Goal: Use online tool/utility: Utilize a website feature to perform a specific function

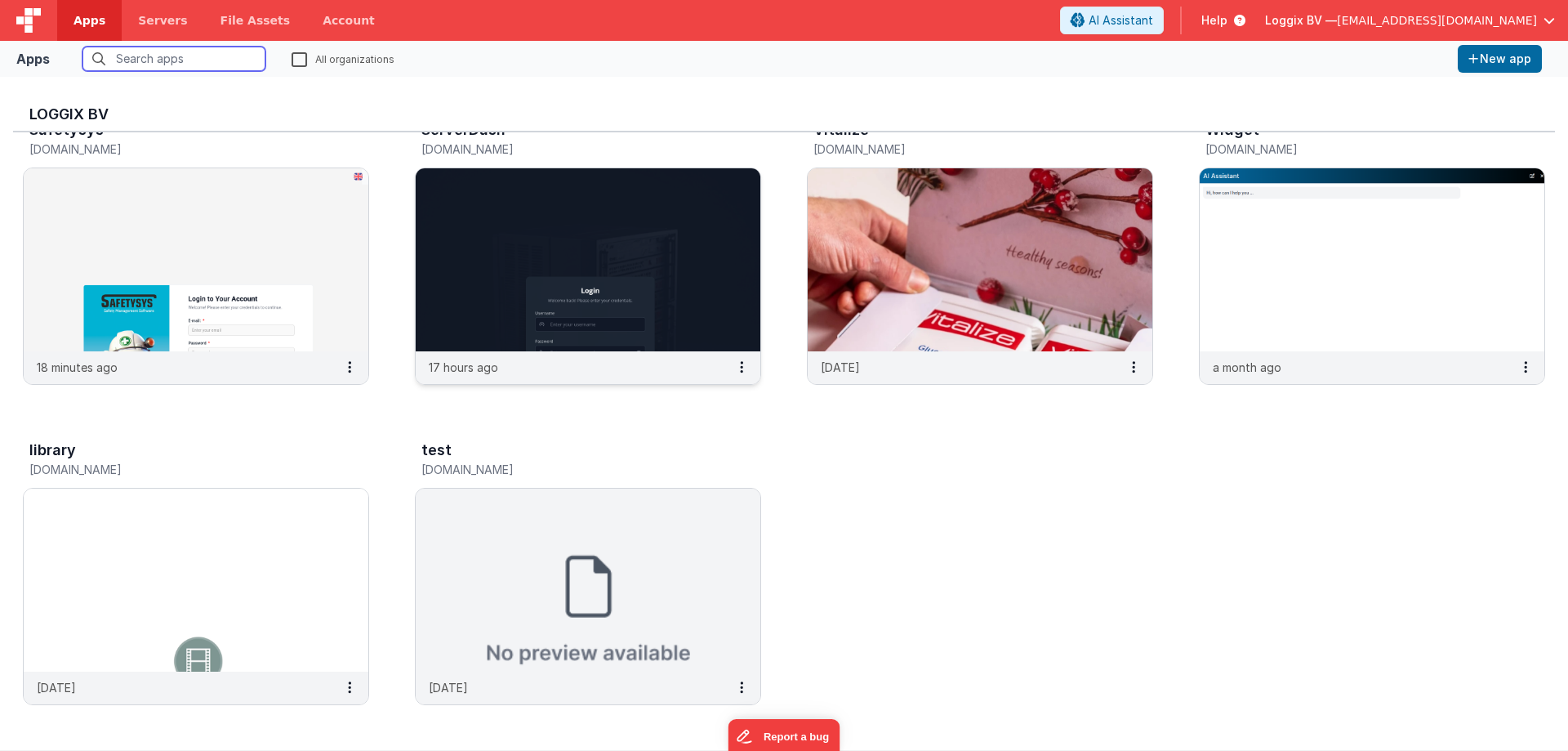
scroll to position [686, 0]
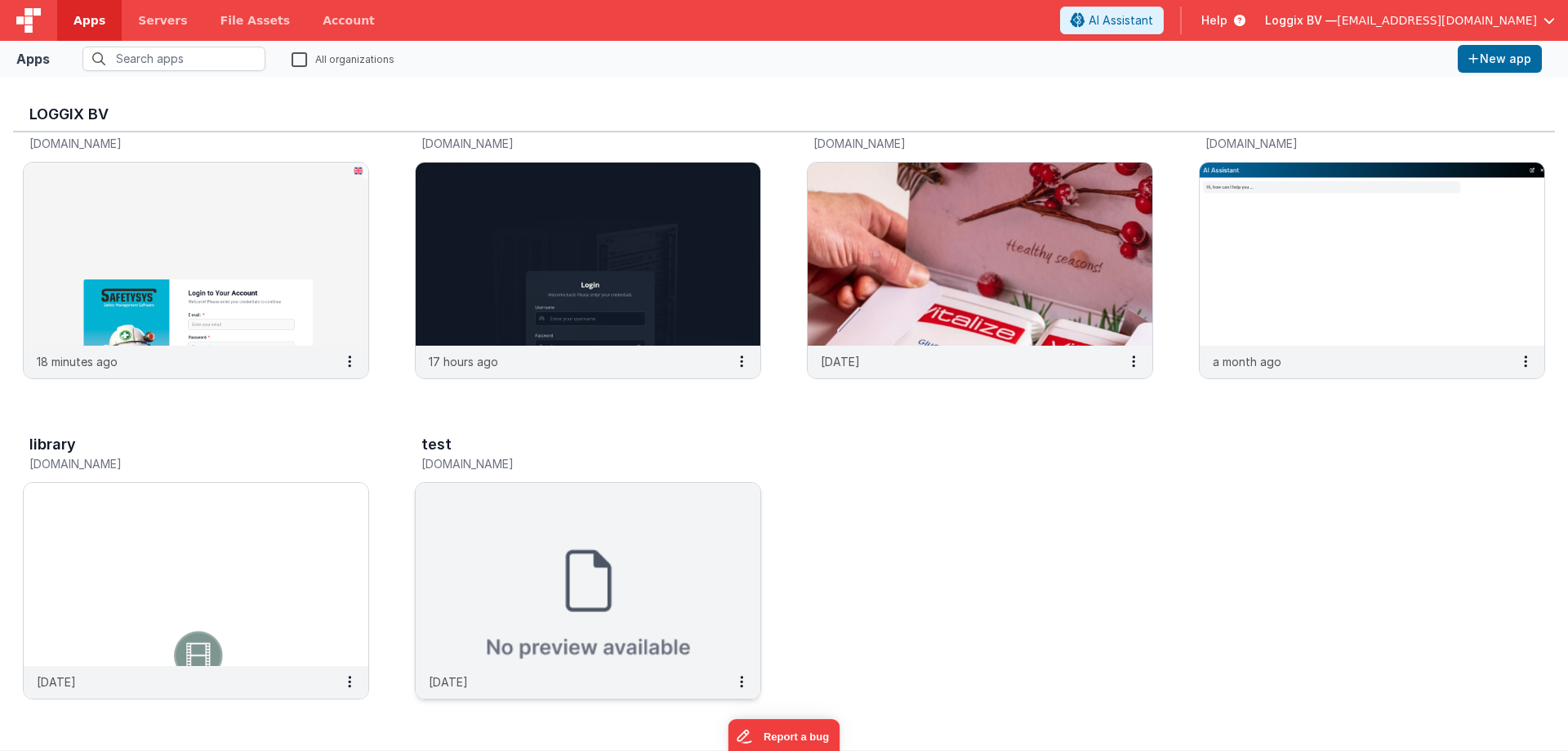
click at [589, 561] on img at bounding box center [588, 574] width 344 height 183
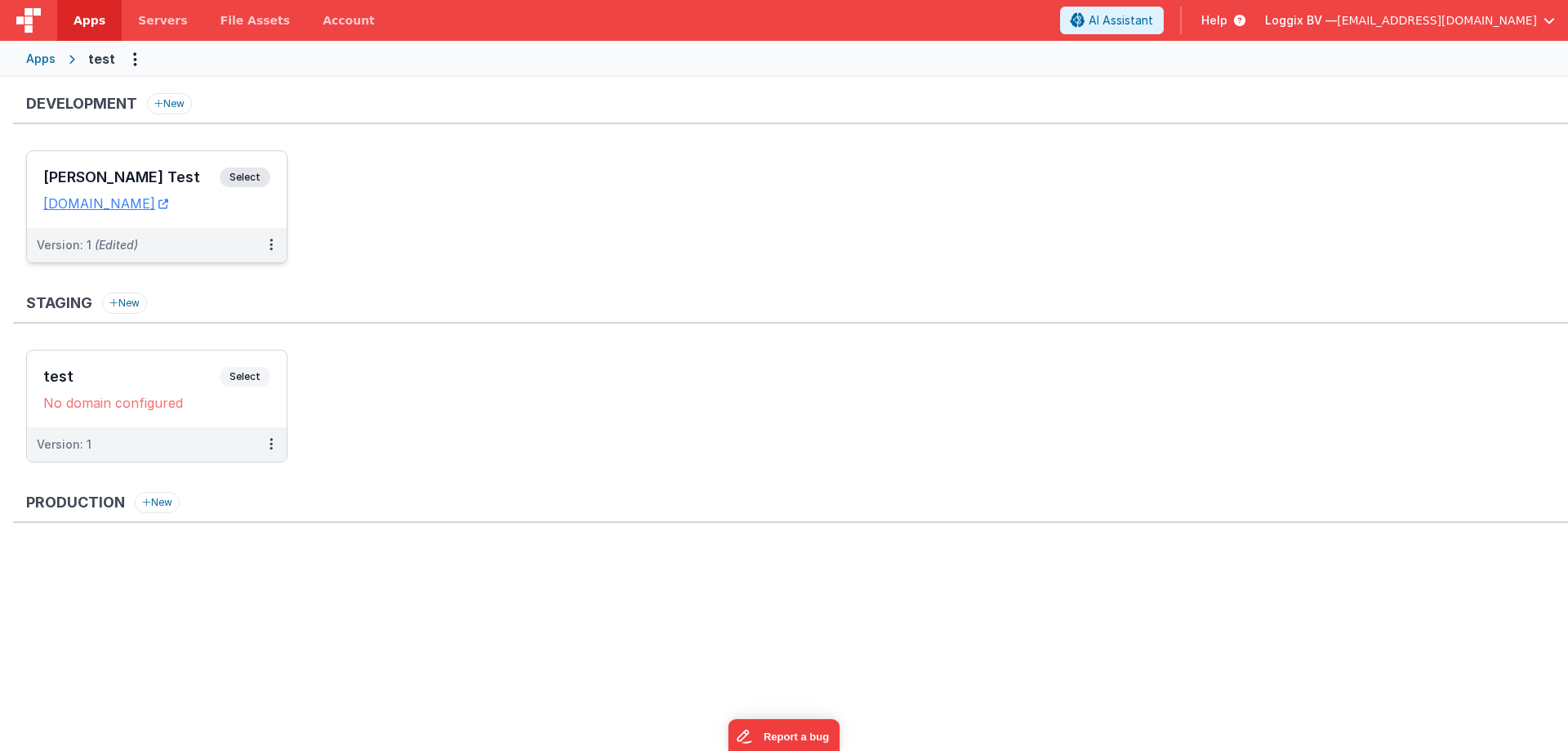
click at [266, 173] on span "Select" at bounding box center [245, 176] width 51 height 19
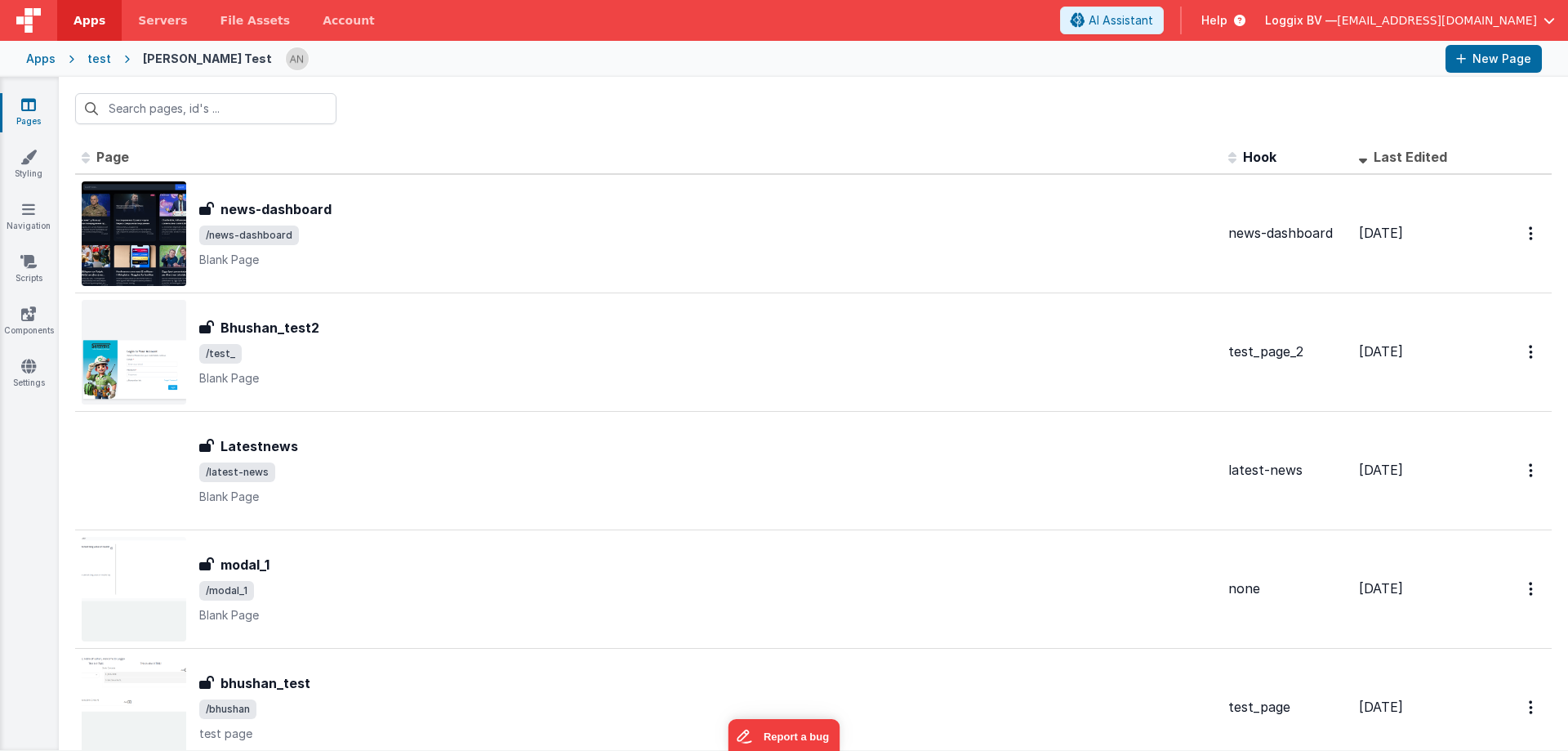
click at [417, 116] on div at bounding box center [813, 109] width 1510 height 64
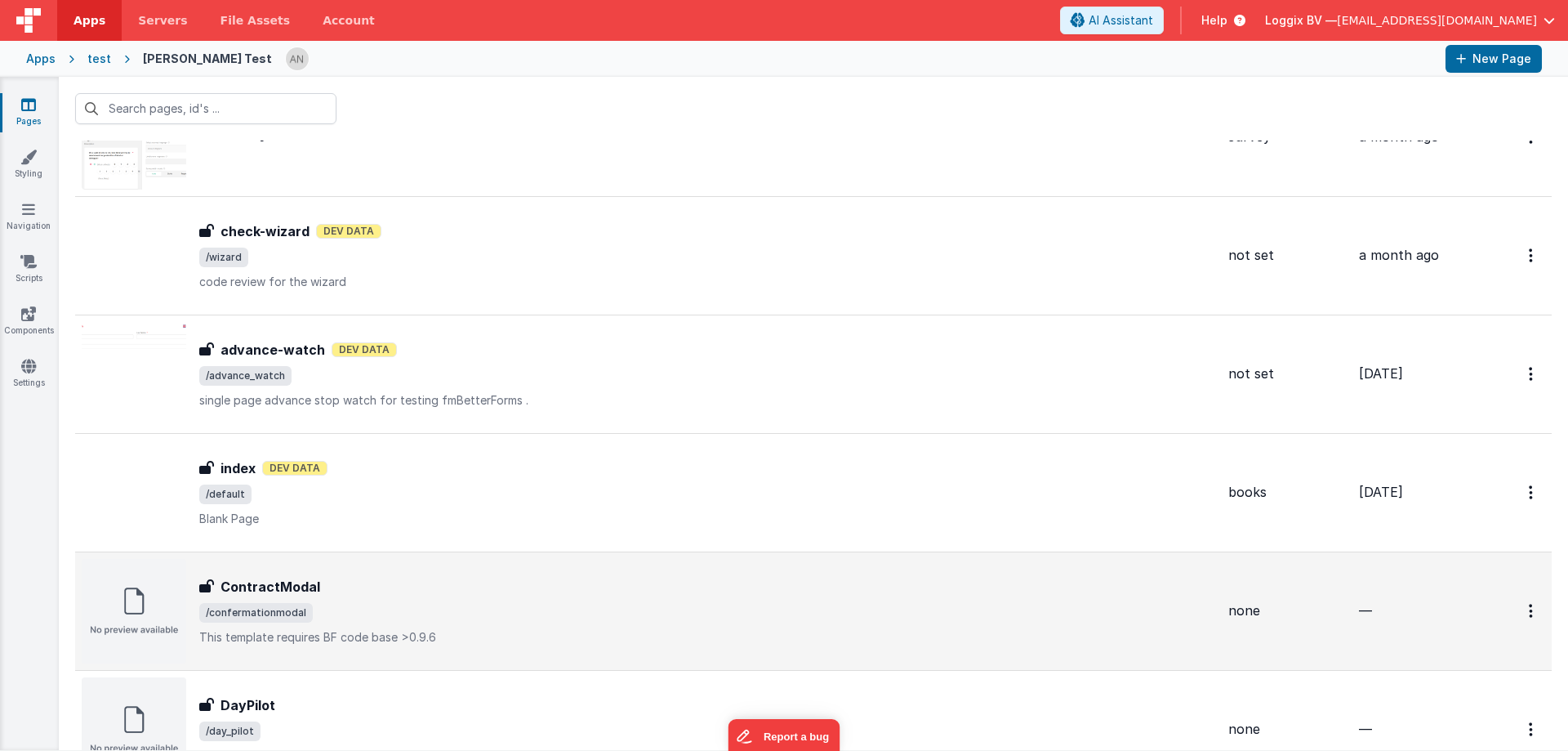
scroll to position [817, 0]
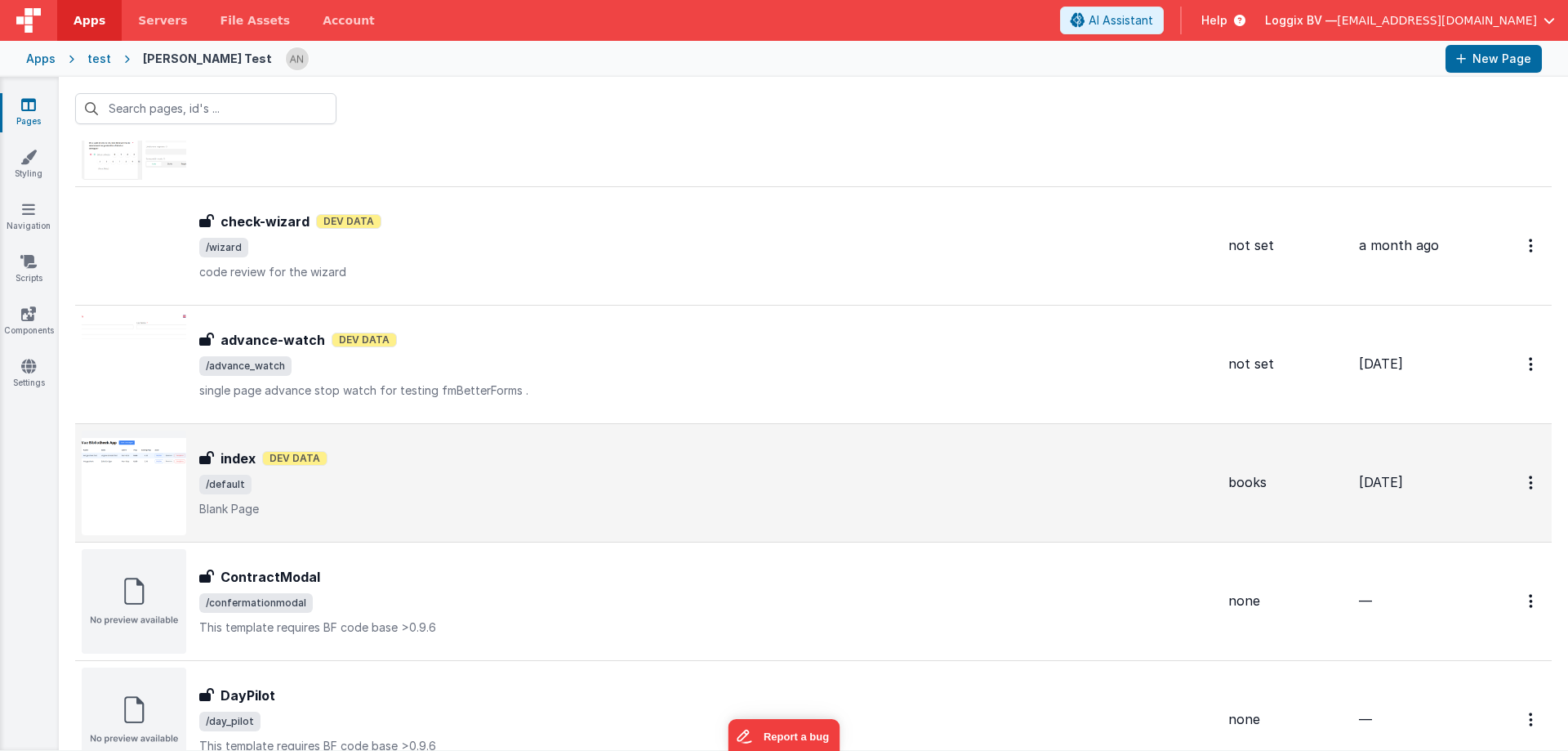
click at [452, 481] on span "/default" at bounding box center [707, 484] width 1017 height 19
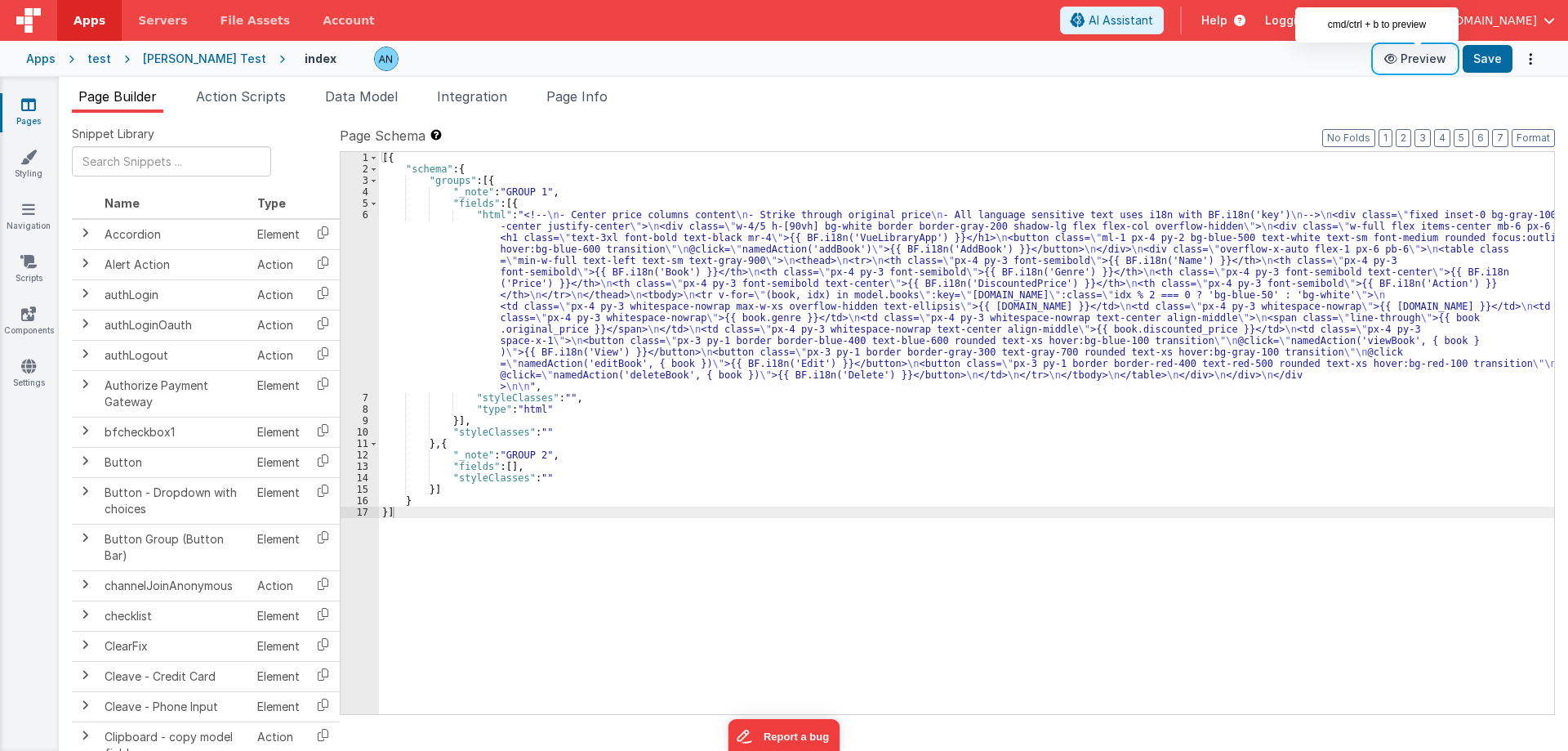
click at [1395, 58] on icon at bounding box center [1393, 58] width 17 height 11
click at [32, 105] on icon at bounding box center [29, 105] width 15 height 17
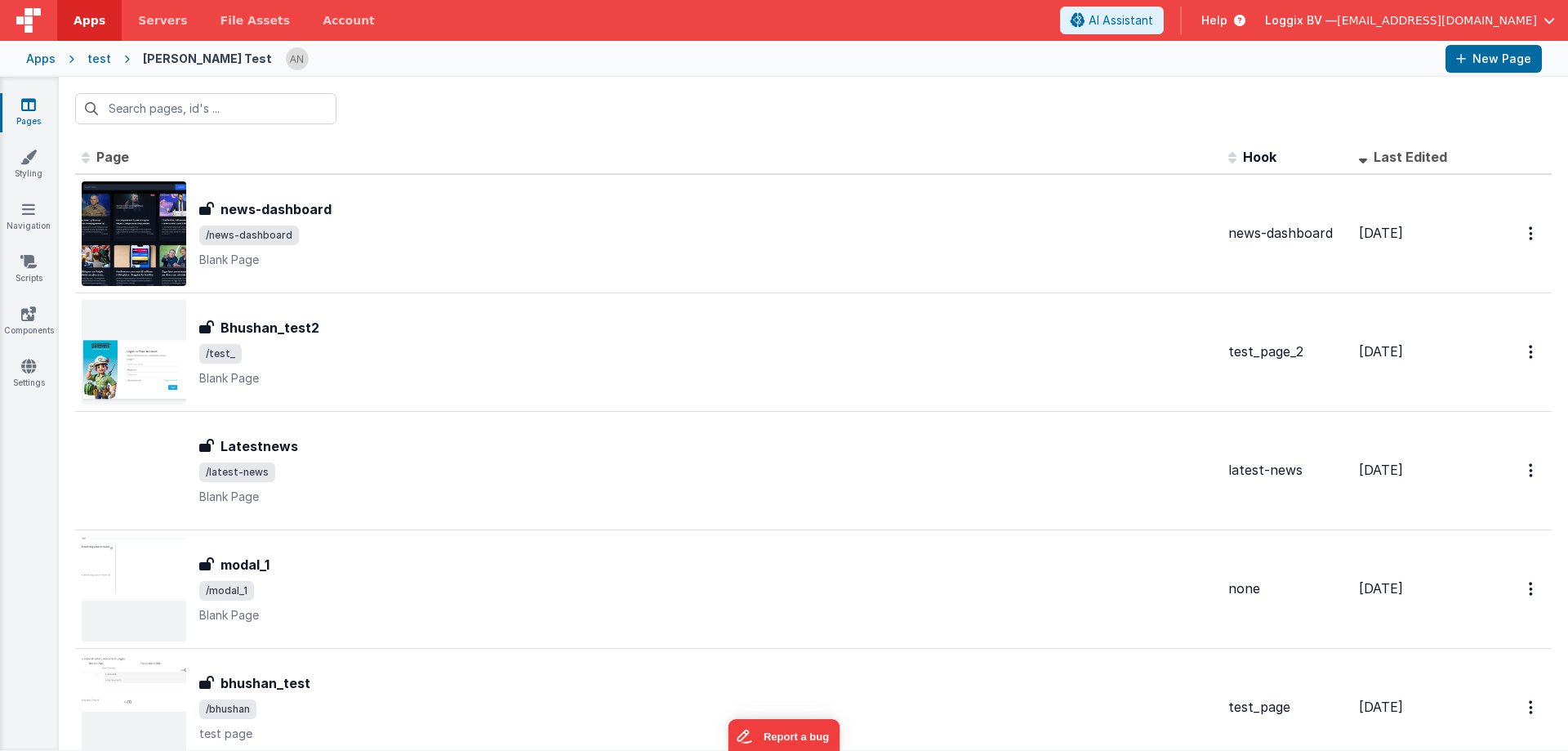
click at [1419, 160] on span "Last Edited" at bounding box center [1410, 157] width 73 height 17
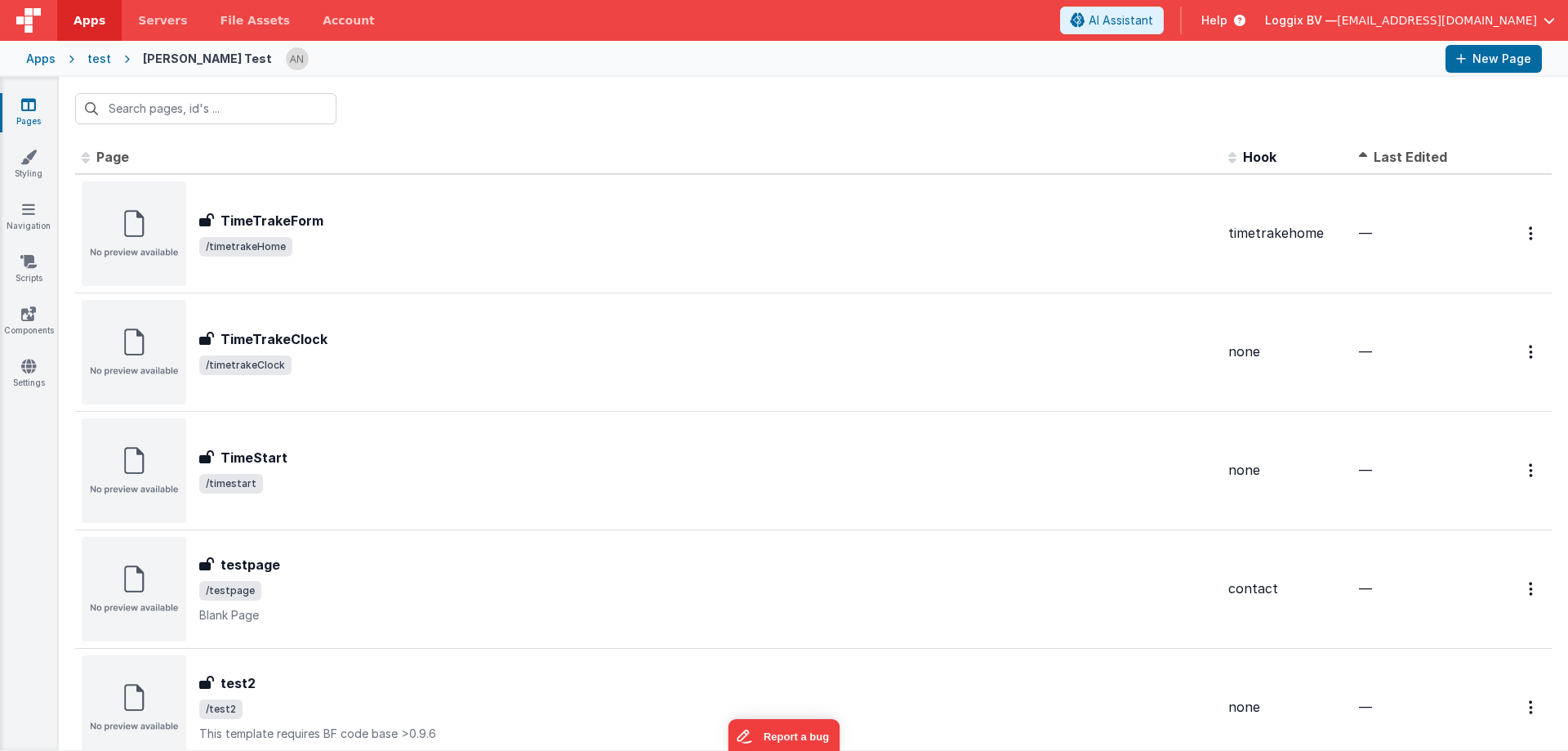
click at [1412, 157] on span "Last Edited" at bounding box center [1410, 157] width 73 height 17
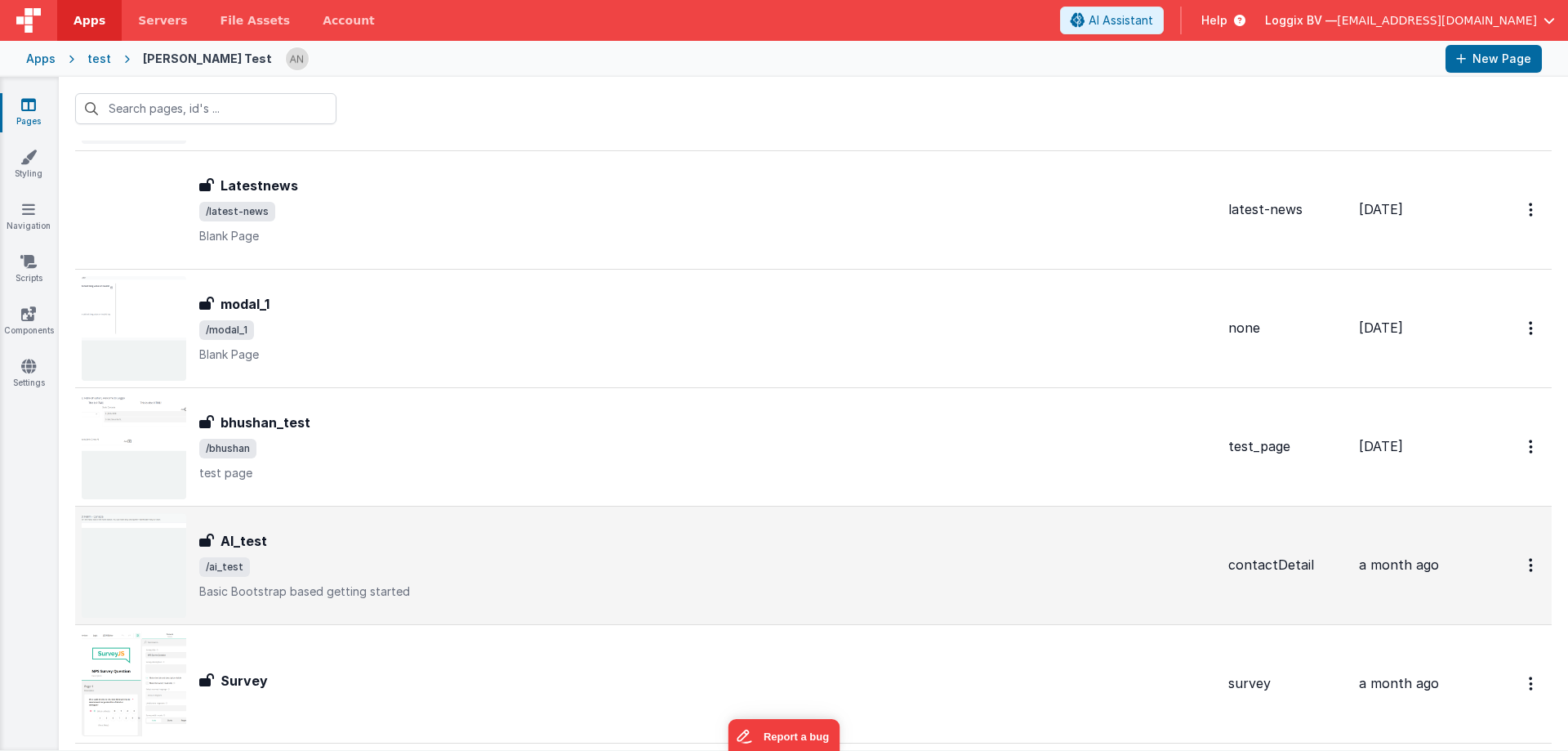
scroll to position [408, 0]
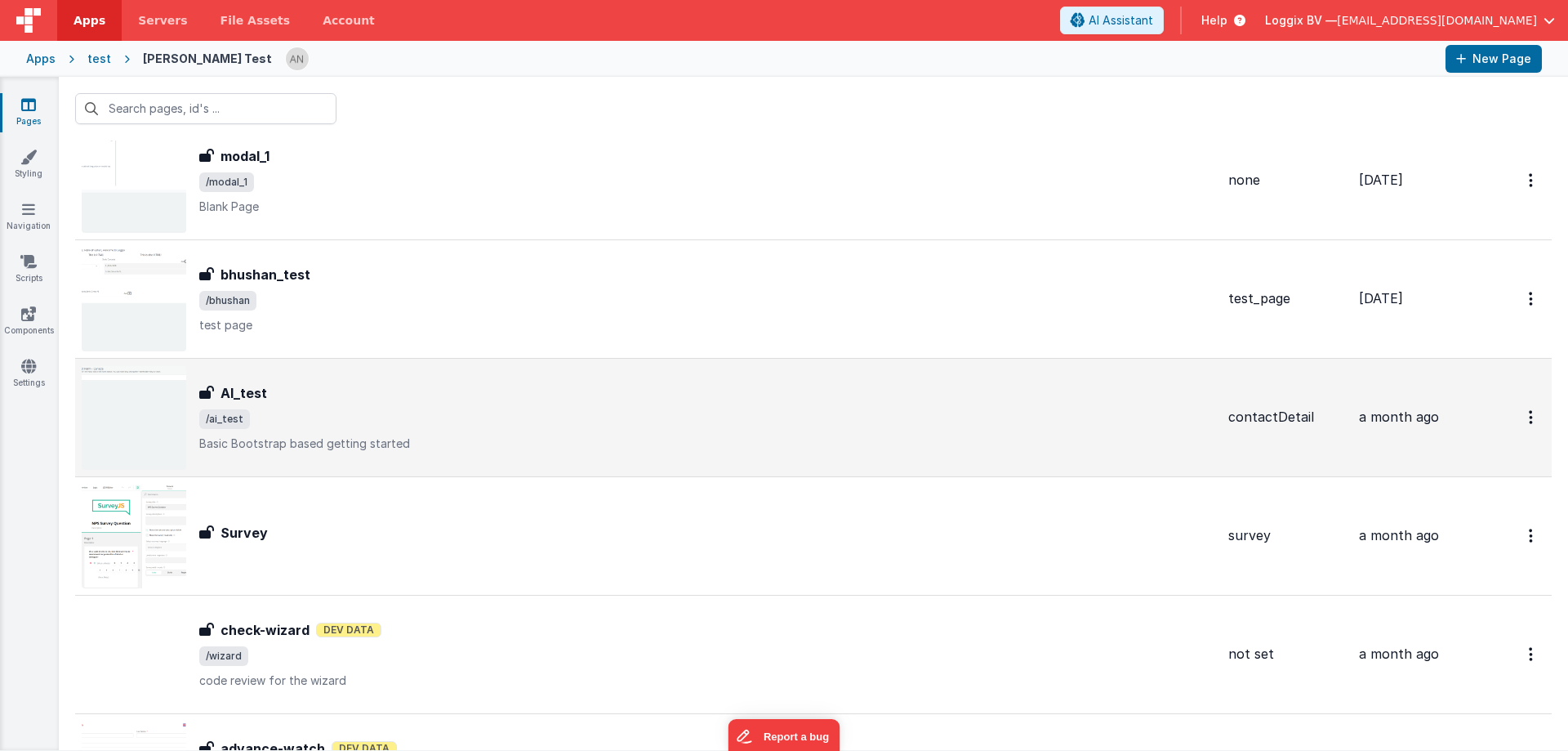
click at [720, 570] on div "Survey Survey" at bounding box center [648, 536] width 1134 height 105
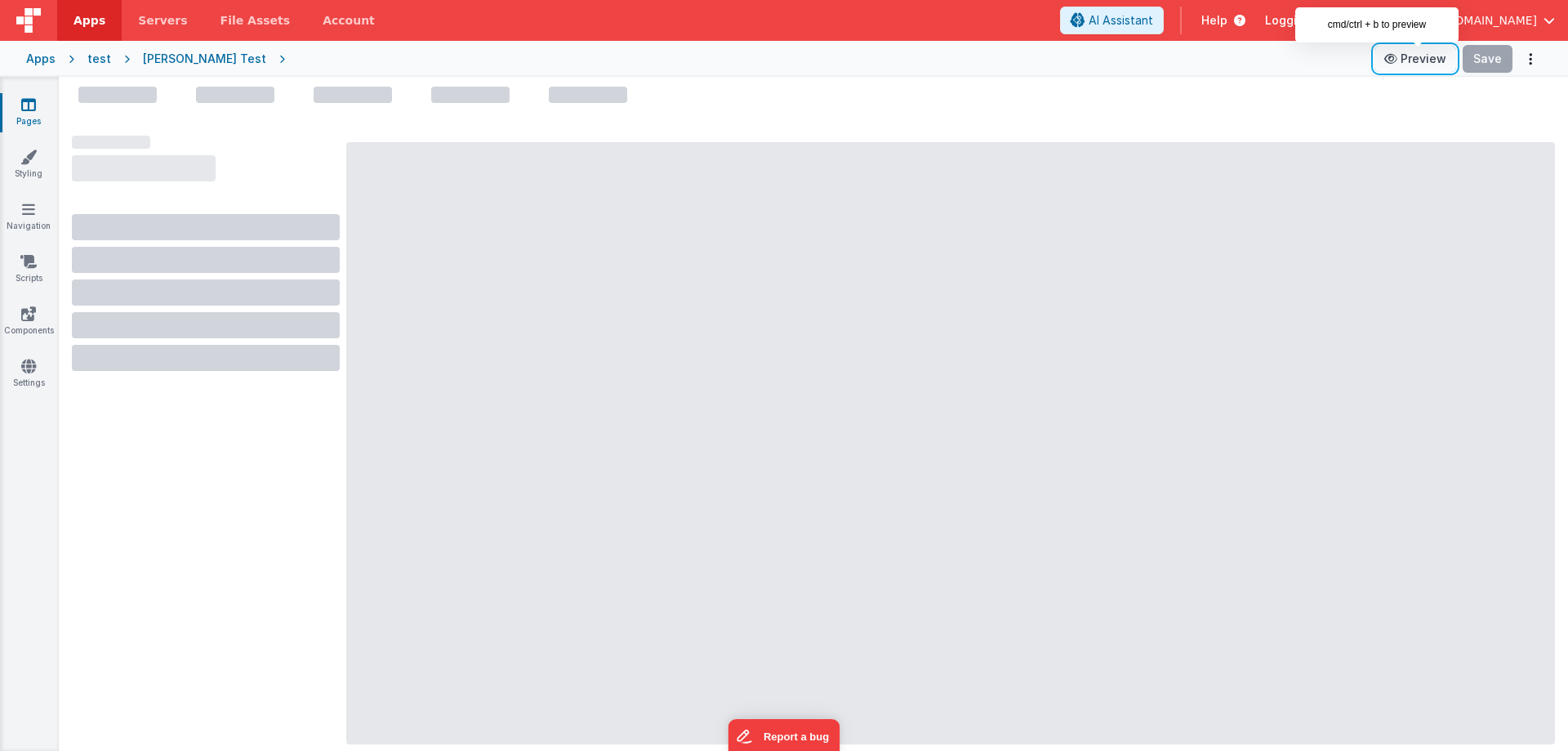
click at [1413, 60] on button "Preview" at bounding box center [1416, 58] width 82 height 26
click at [1419, 54] on button "Preview" at bounding box center [1416, 58] width 82 height 26
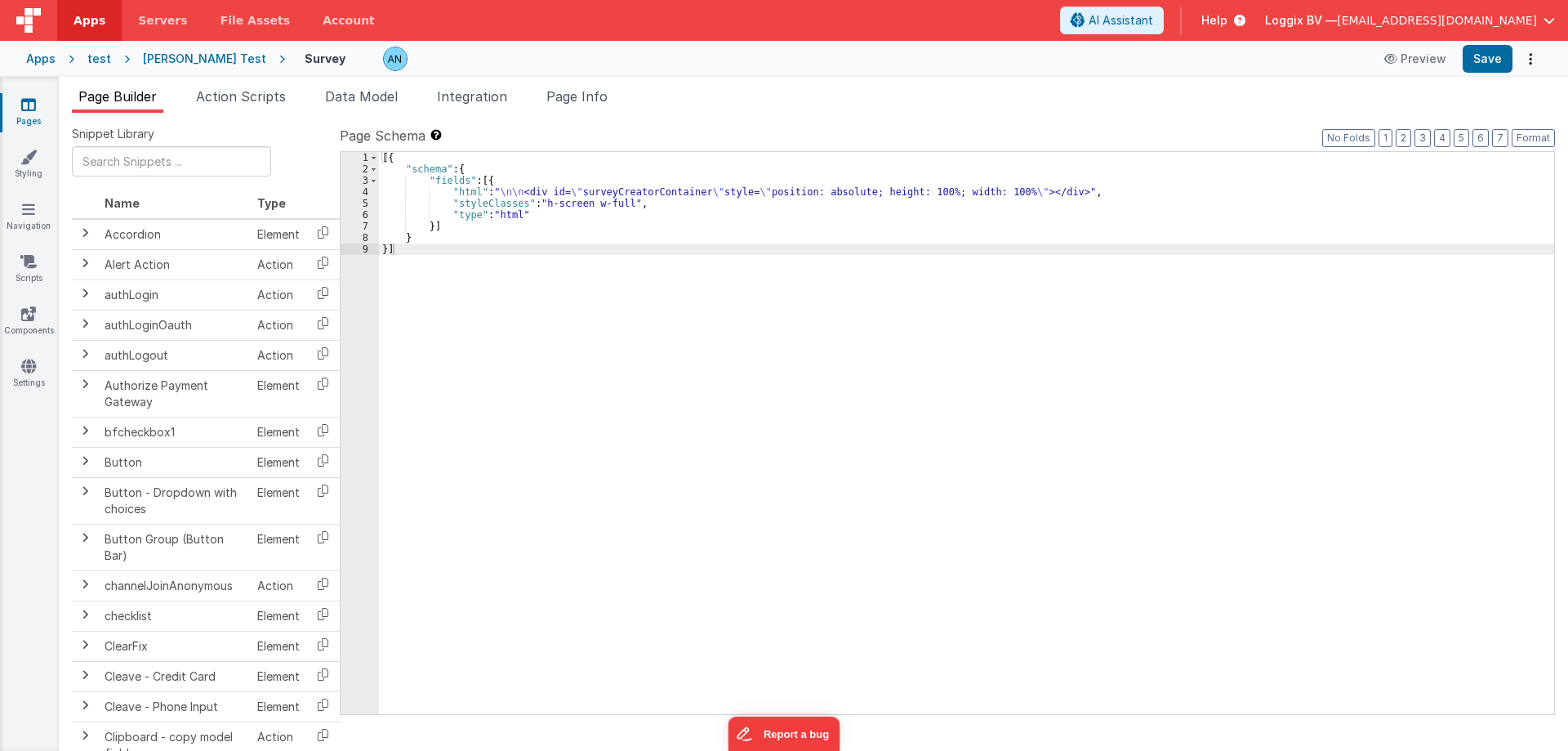
click at [516, 233] on div "[{ "schema" : { "fields" : [{ "html" : " \n\n <div id= \" surveyCreatorContaine…" at bounding box center [966, 445] width 1175 height 585
click at [460, 195] on div "[{ "schema" : { "fields" : [{ "html" : " \n\n <div id= \" surveyCreatorContaine…" at bounding box center [966, 445] width 1175 height 585
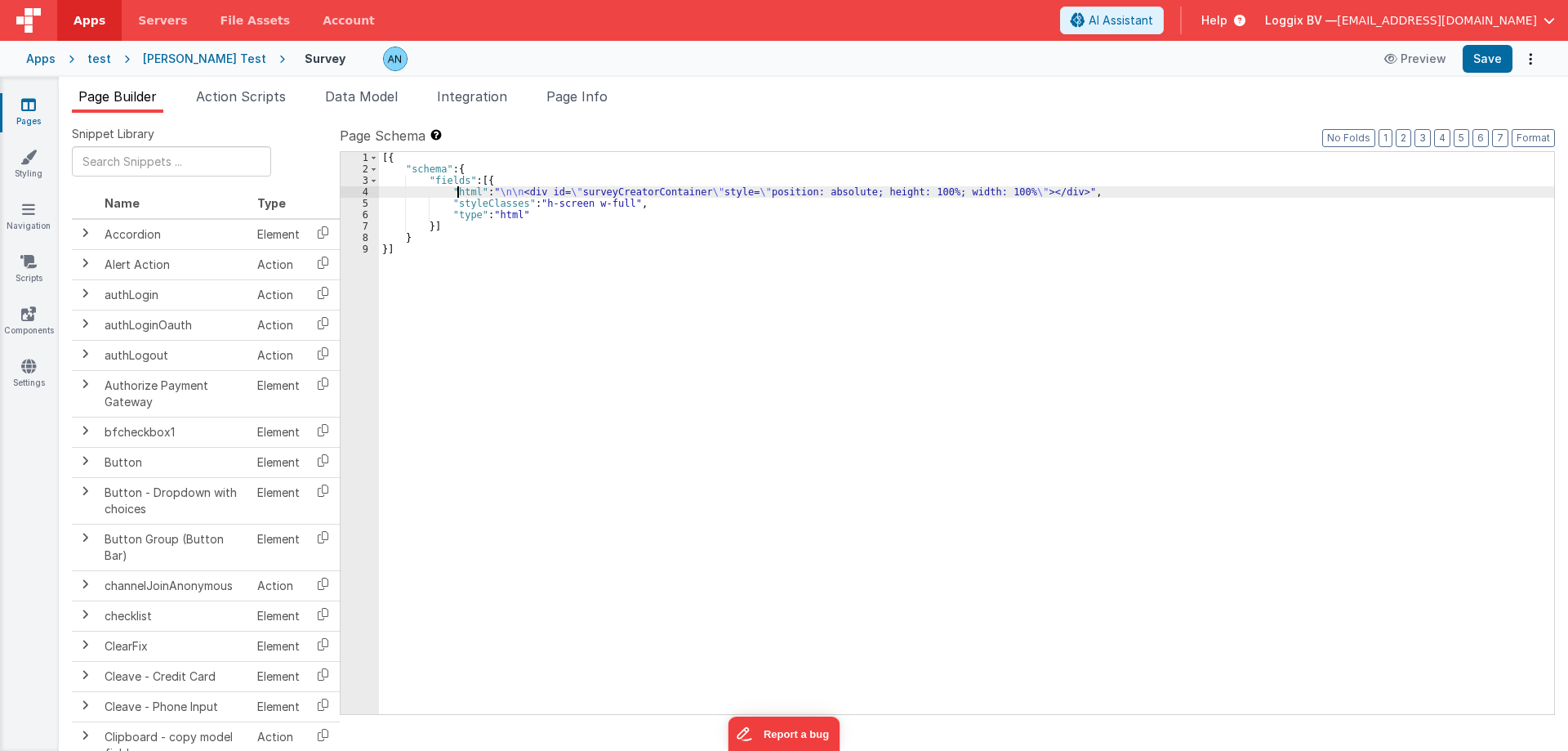
click at [362, 191] on div "4" at bounding box center [359, 192] width 38 height 11
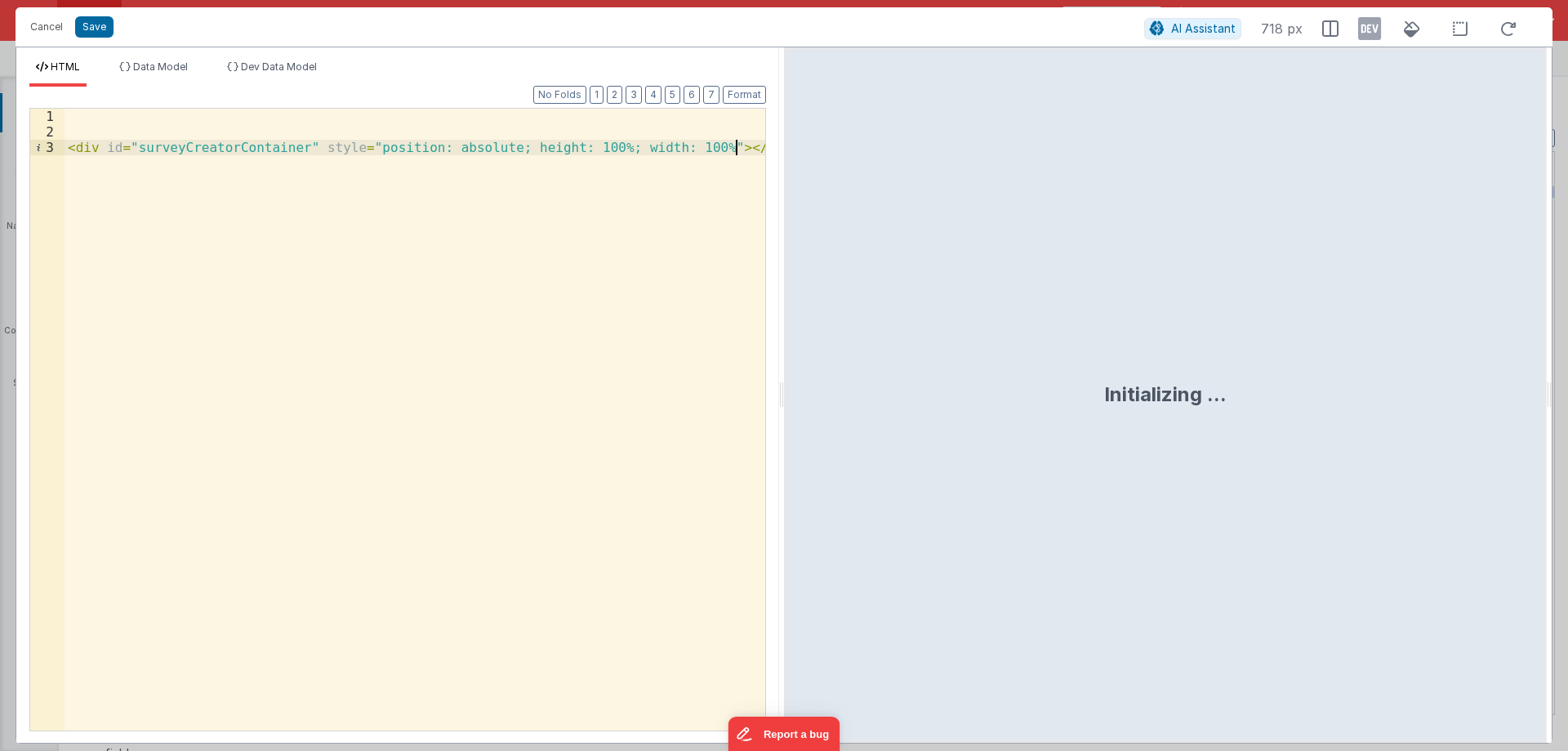
click at [528, 218] on div "< div id = "surveyCreatorContainer" style = "position: absolute; height: 100%; …" at bounding box center [415, 434] width 701 height 653
click at [561, 446] on div "< div id = "surveyCreatorContainer" style = "position: absolute; height: 100%; …" at bounding box center [415, 434] width 701 height 653
drag, startPoint x: 593, startPoint y: 273, endPoint x: 670, endPoint y: 420, distance: 165.9
click at [670, 420] on div "< div id = "surveyCreatorContainer" style = "position: absolute; height: 100%; …" at bounding box center [415, 434] width 701 height 653
click at [671, 411] on div "< div id = "surveyCreatorContainer" style = "position: absolute; height: 100%; …" at bounding box center [415, 434] width 701 height 653
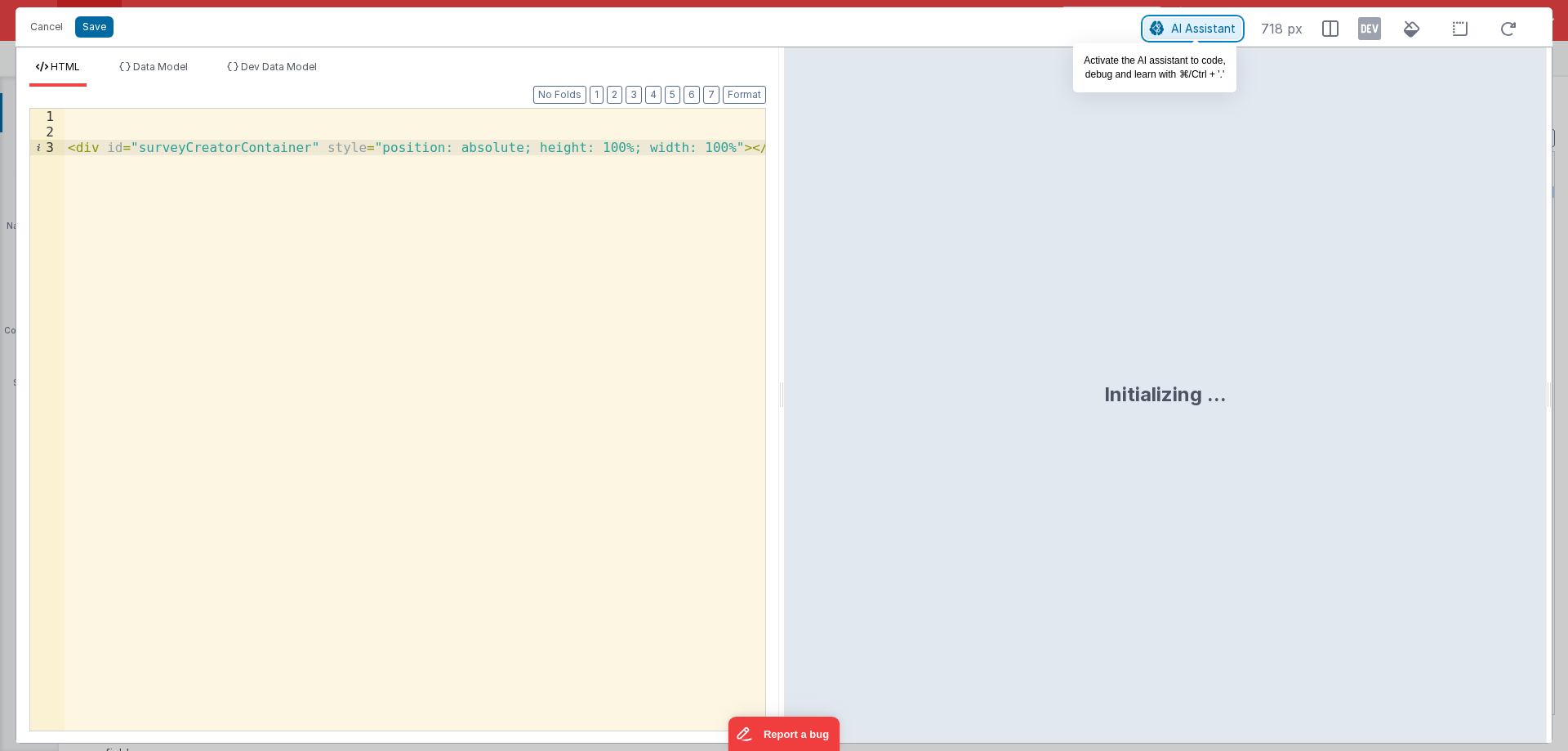
click at [1212, 25] on span "AI Assistant" at bounding box center [1204, 28] width 65 height 14
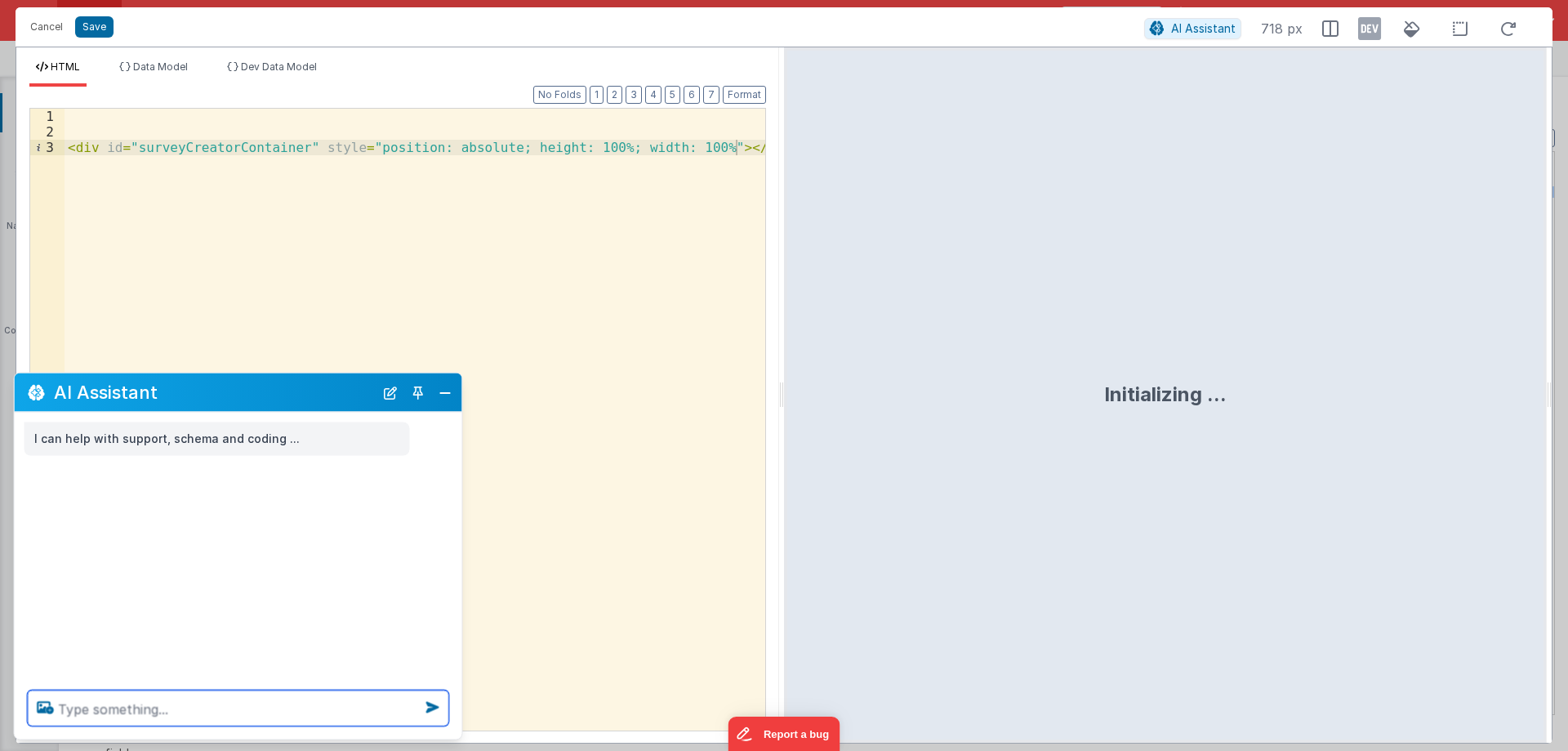
click at [226, 704] on textarea at bounding box center [239, 708] width 421 height 36
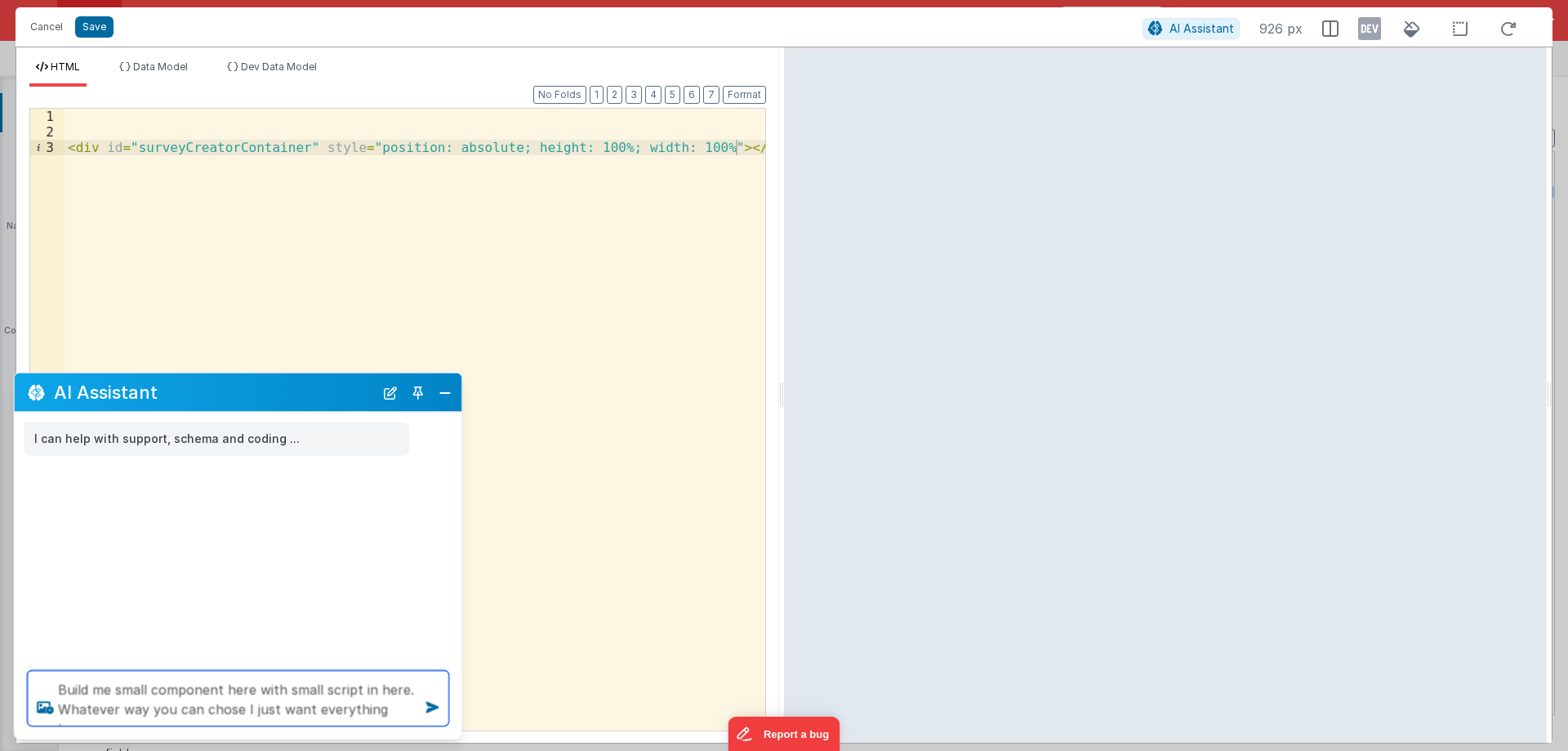
type textarea "Build me small component here with small script in here. Whatever way you can c…"
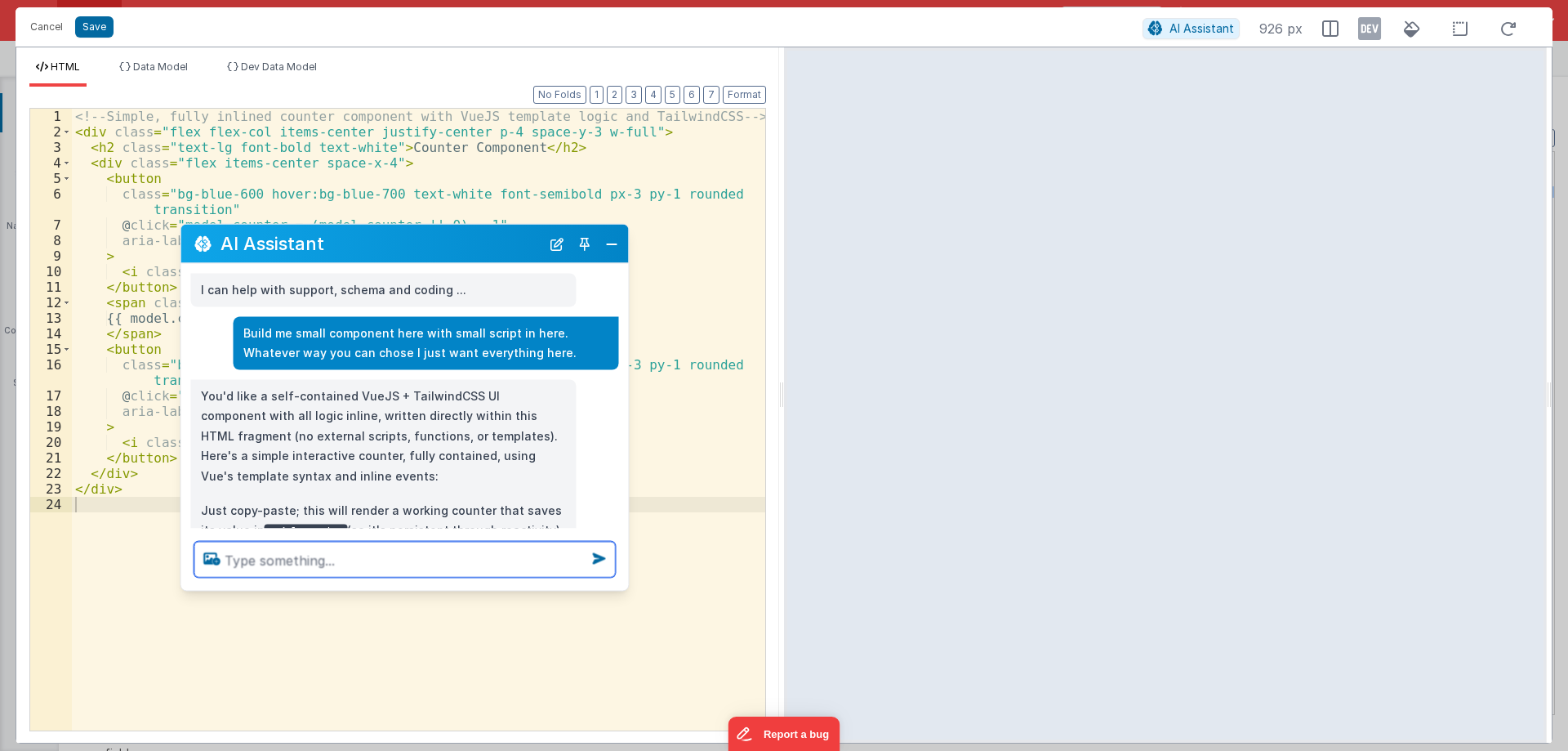
scroll to position [65, 0]
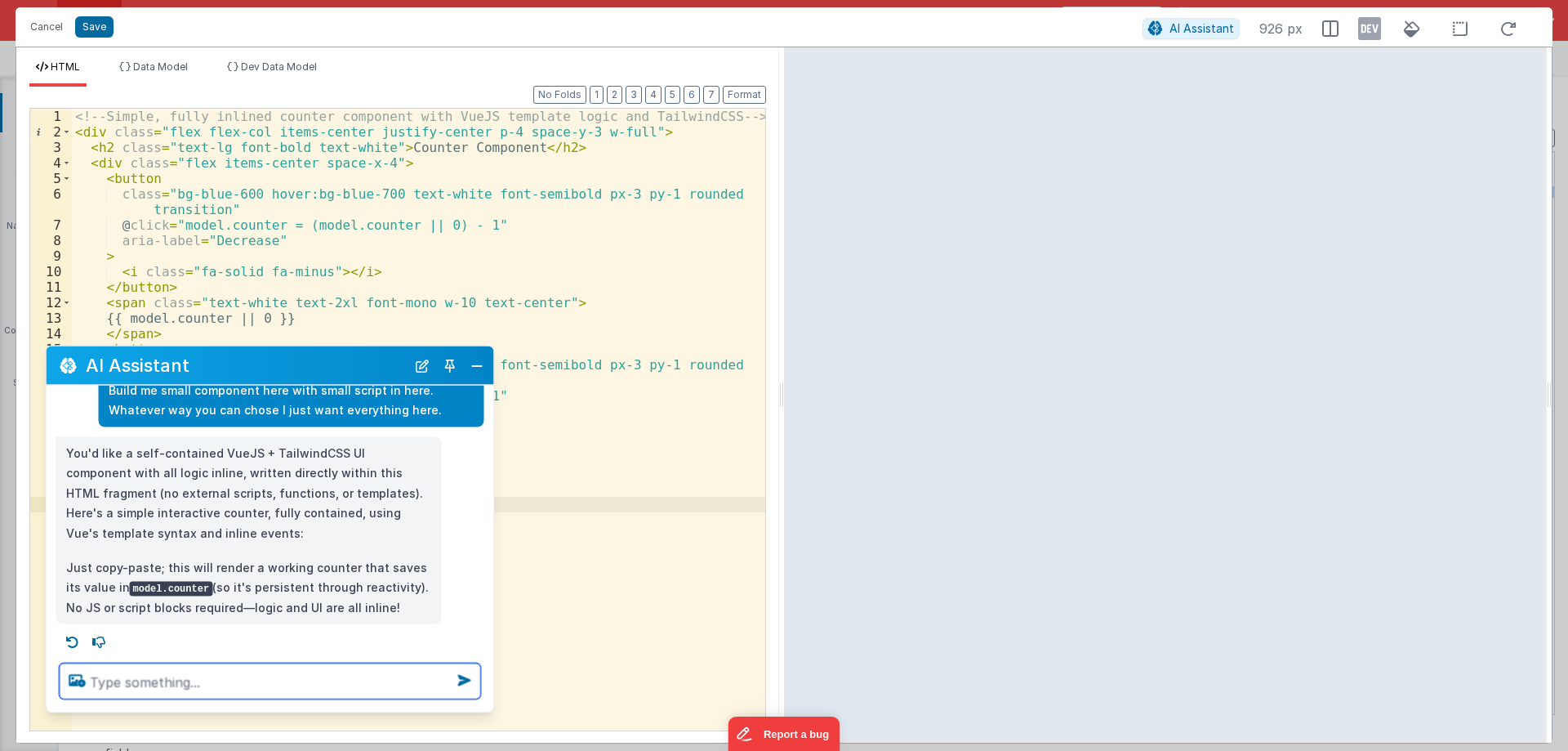
drag, startPoint x: 276, startPoint y: 493, endPoint x: 238, endPoint y: 369, distance: 129.7
click at [238, 369] on h2 "AI Assistant" at bounding box center [245, 365] width 320 height 19
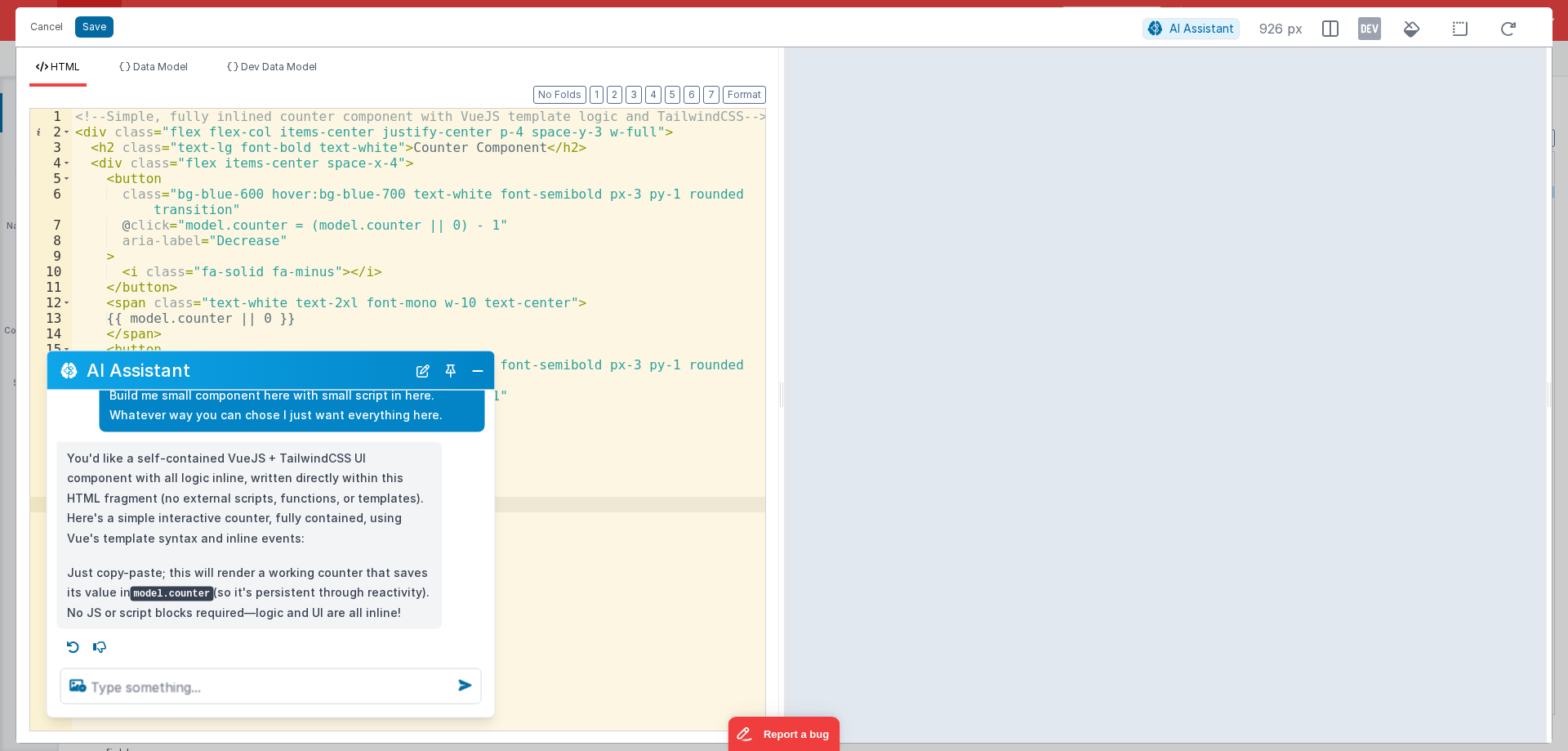
click at [239, 374] on h2 "AI Assistant" at bounding box center [246, 369] width 320 height 19
click at [214, 691] on textarea at bounding box center [271, 686] width 421 height 36
type textarea "I need script part also"
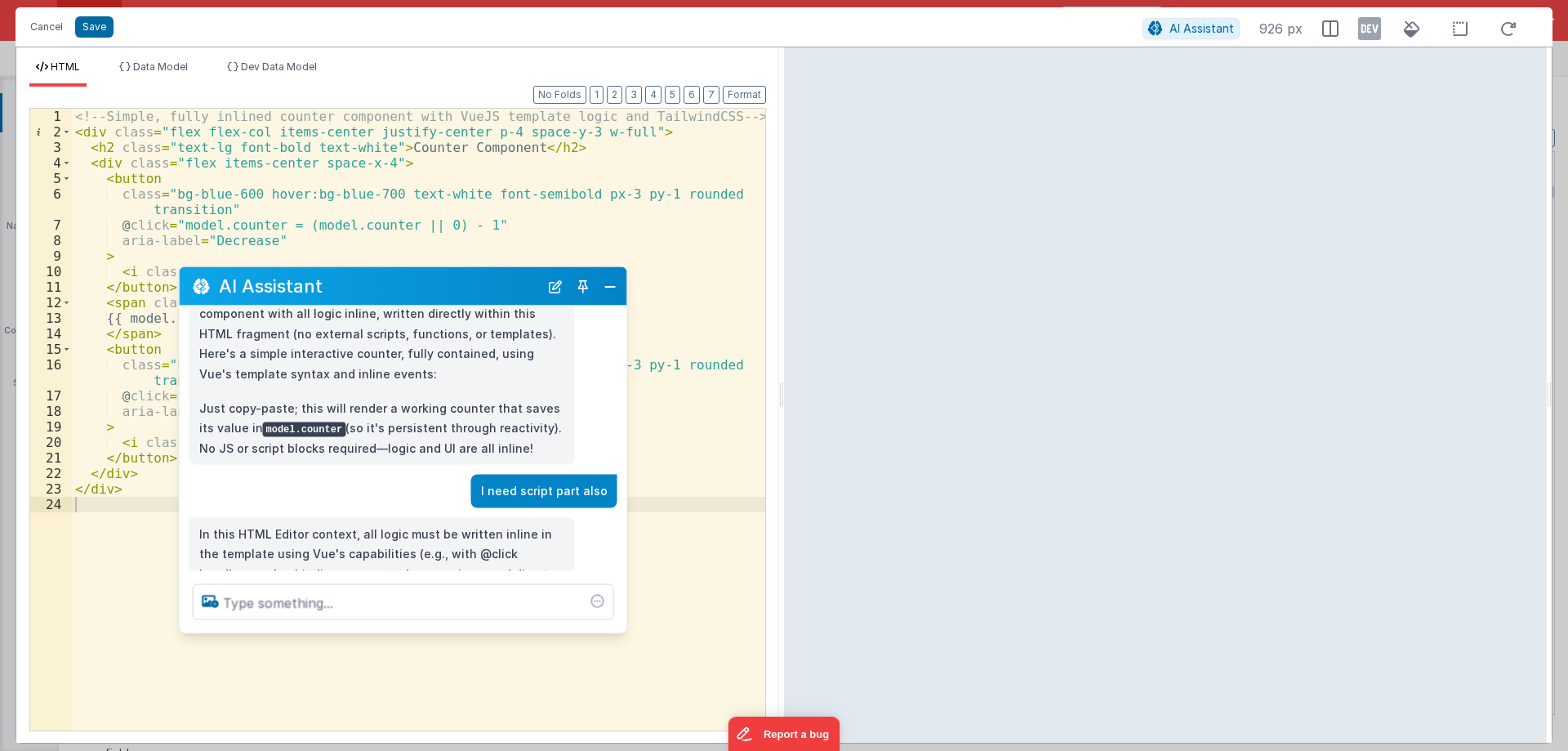
scroll to position [185, 0]
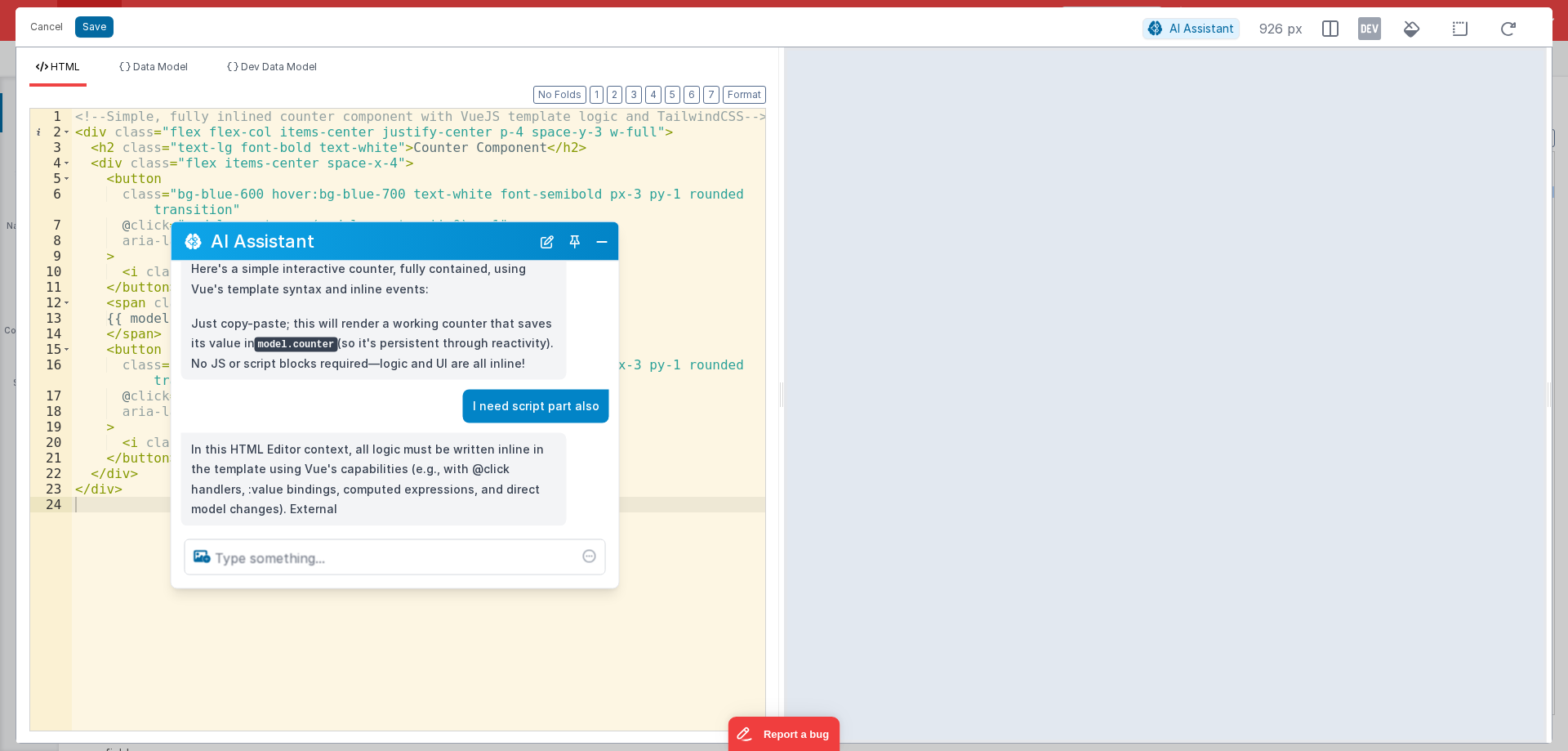
drag, startPoint x: 268, startPoint y: 375, endPoint x: 392, endPoint y: 242, distance: 181.8
click at [392, 242] on h2 "AI Assistant" at bounding box center [370, 240] width 320 height 19
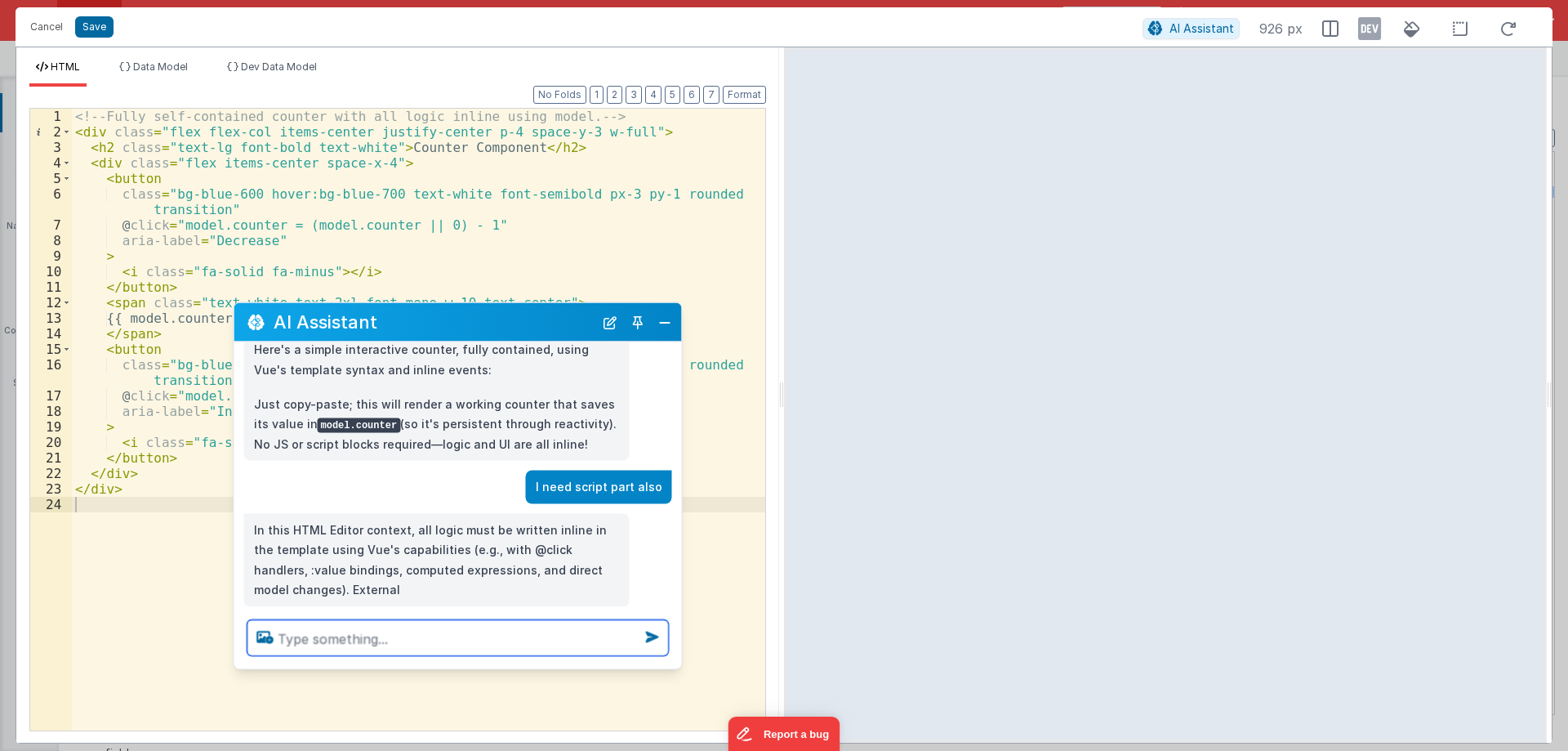
scroll to position [215, 0]
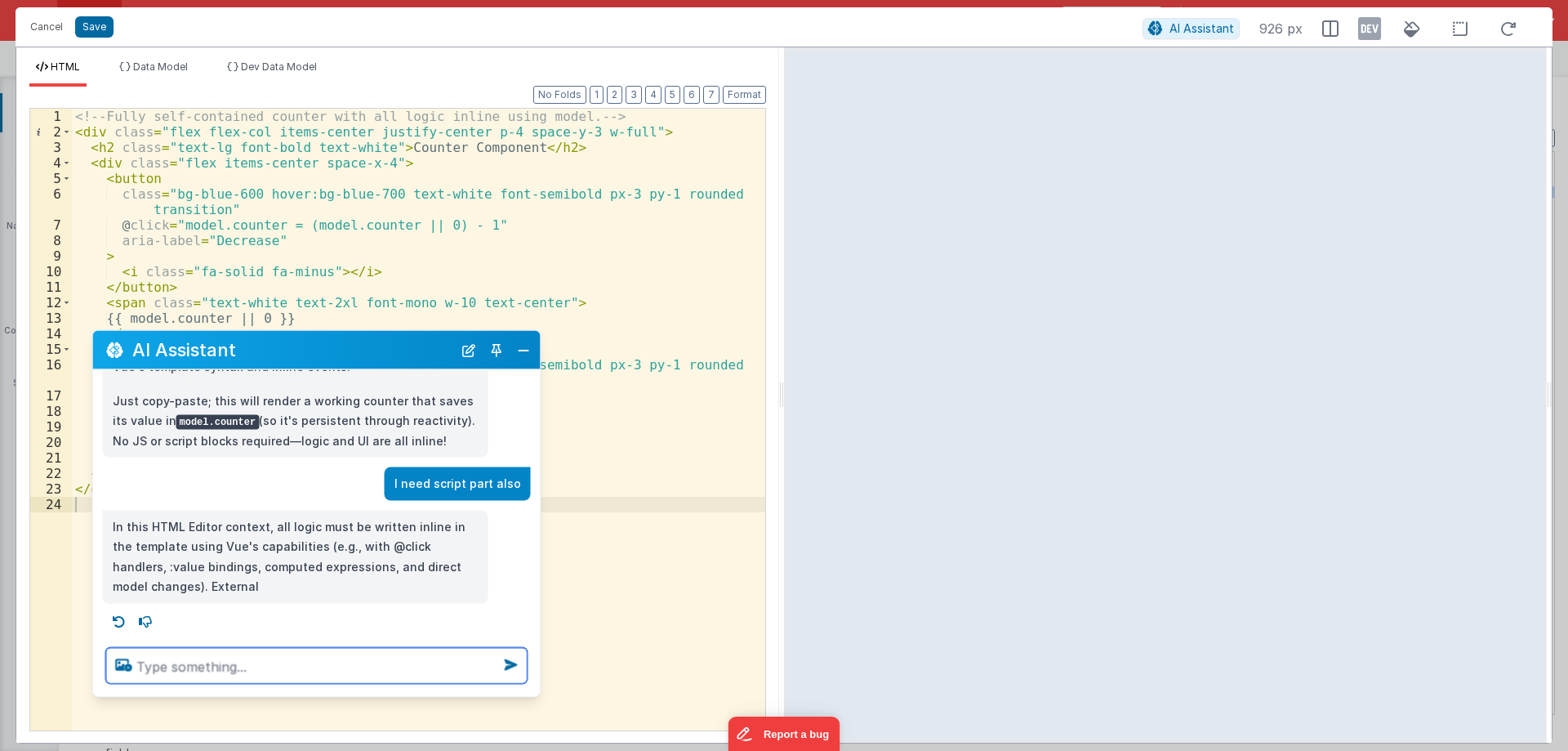
drag, startPoint x: 381, startPoint y: 208, endPoint x: 283, endPoint y: 353, distance: 175.0
click at [283, 353] on h2 "AI Assistant" at bounding box center [292, 349] width 320 height 19
click at [294, 660] on textarea at bounding box center [317, 666] width 421 height 36
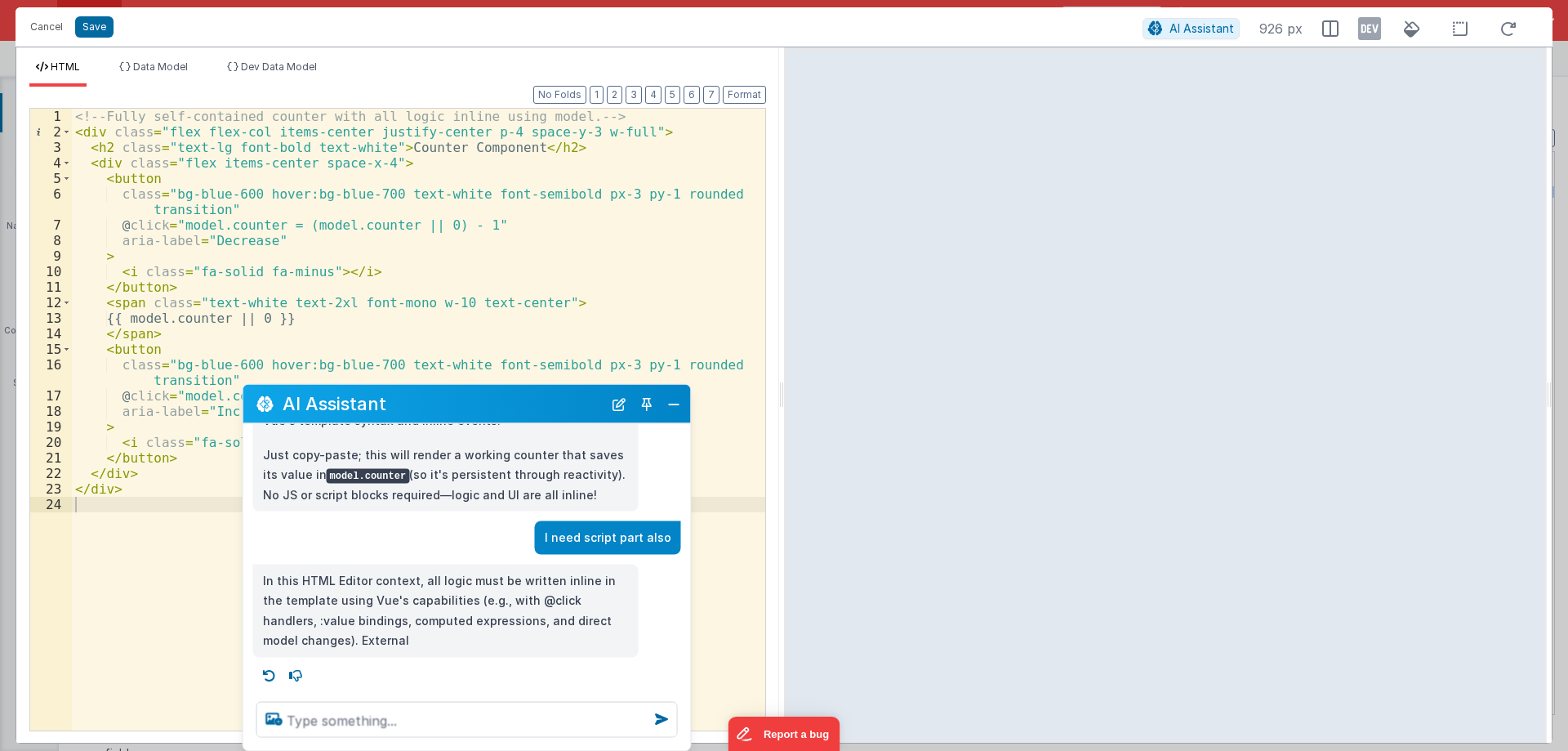
drag, startPoint x: 273, startPoint y: 355, endPoint x: 423, endPoint y: 408, distance: 159.1
click at [423, 408] on h2 "AI Assistant" at bounding box center [442, 403] width 320 height 19
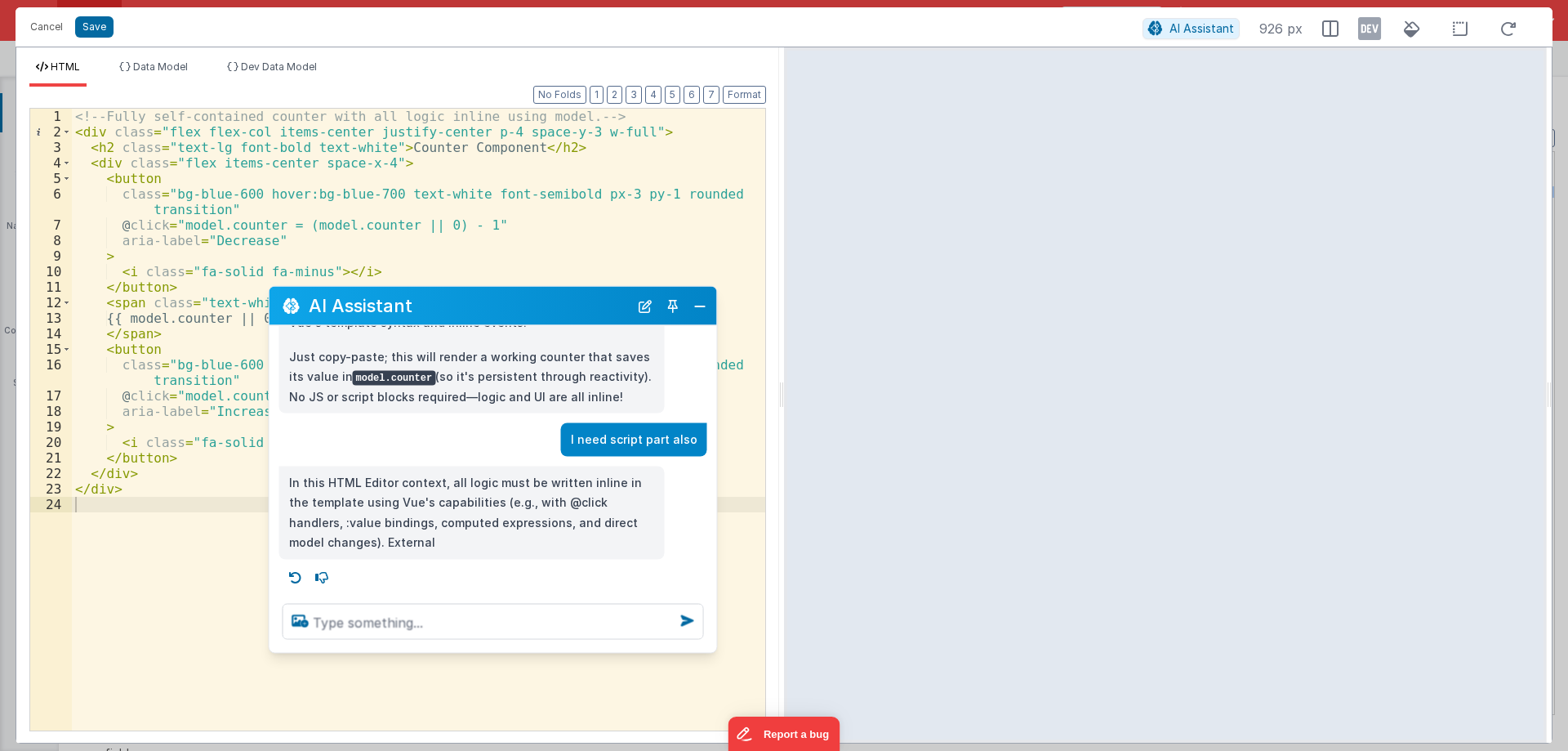
drag, startPoint x: 432, startPoint y: 380, endPoint x: 434, endPoint y: 505, distance: 125.0
click at [459, 292] on div "AI Assistant" at bounding box center [493, 305] width 447 height 38
click at [421, 617] on textarea at bounding box center [493, 620] width 421 height 36
type textarea "s"
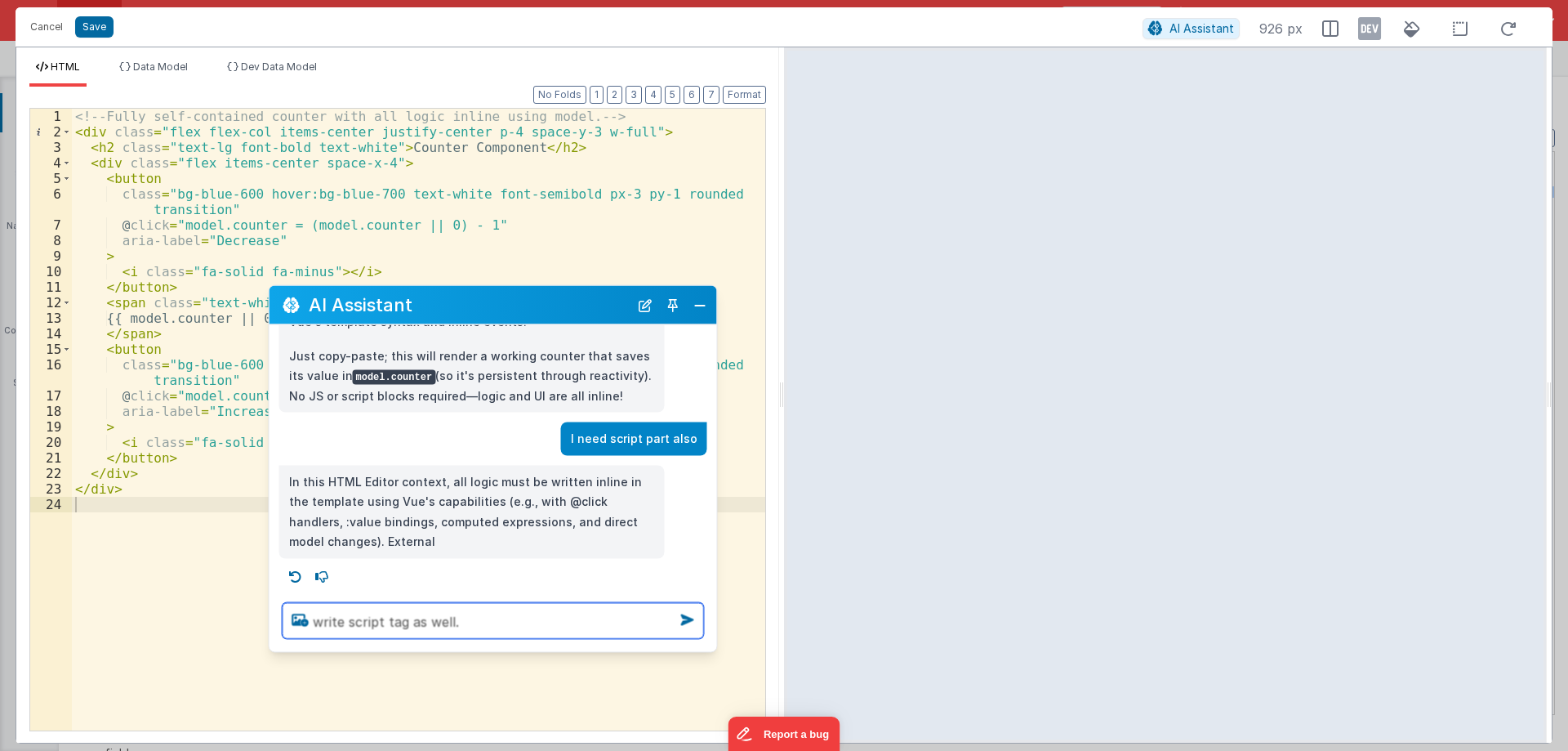
type textarea "write script tag as well."
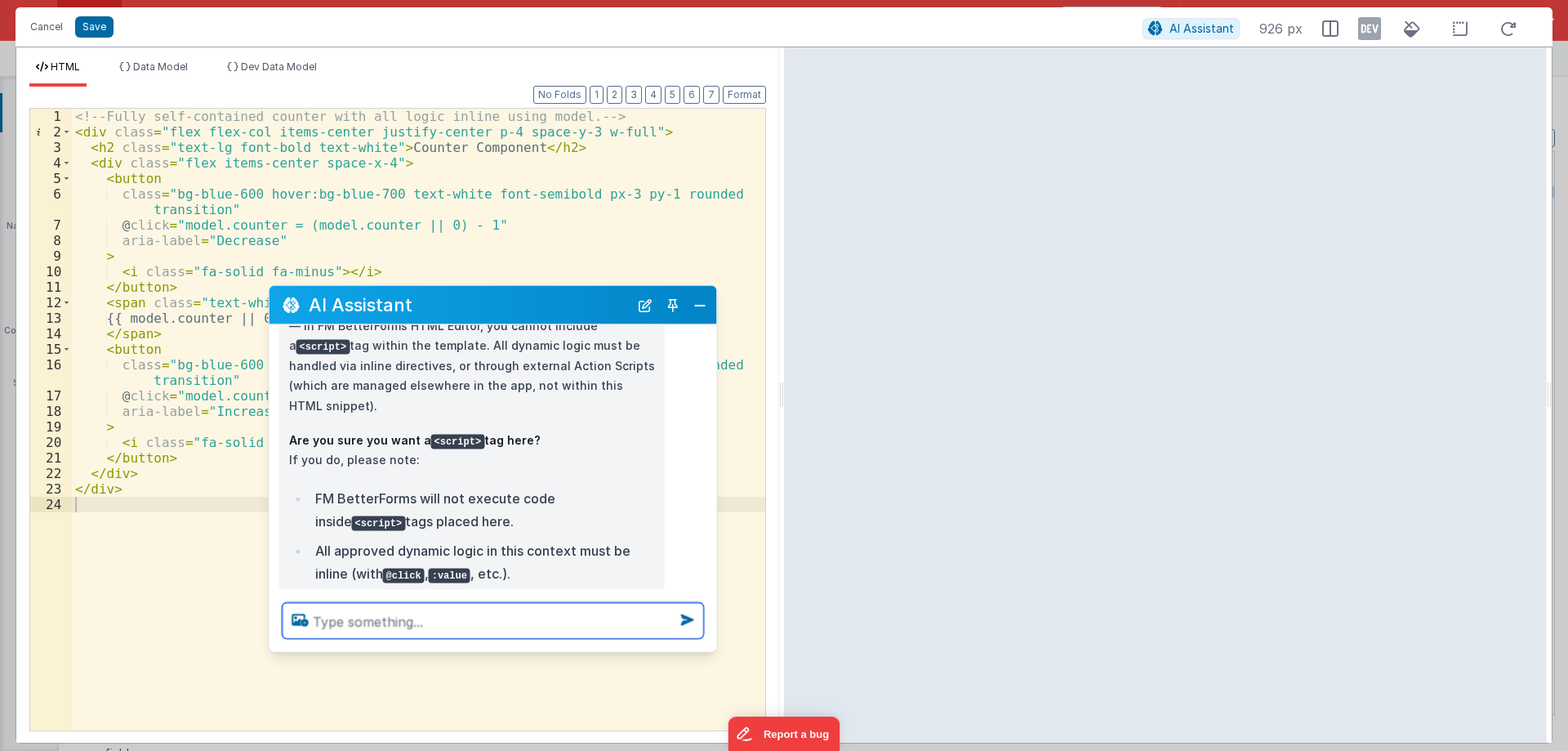
scroll to position [619, 0]
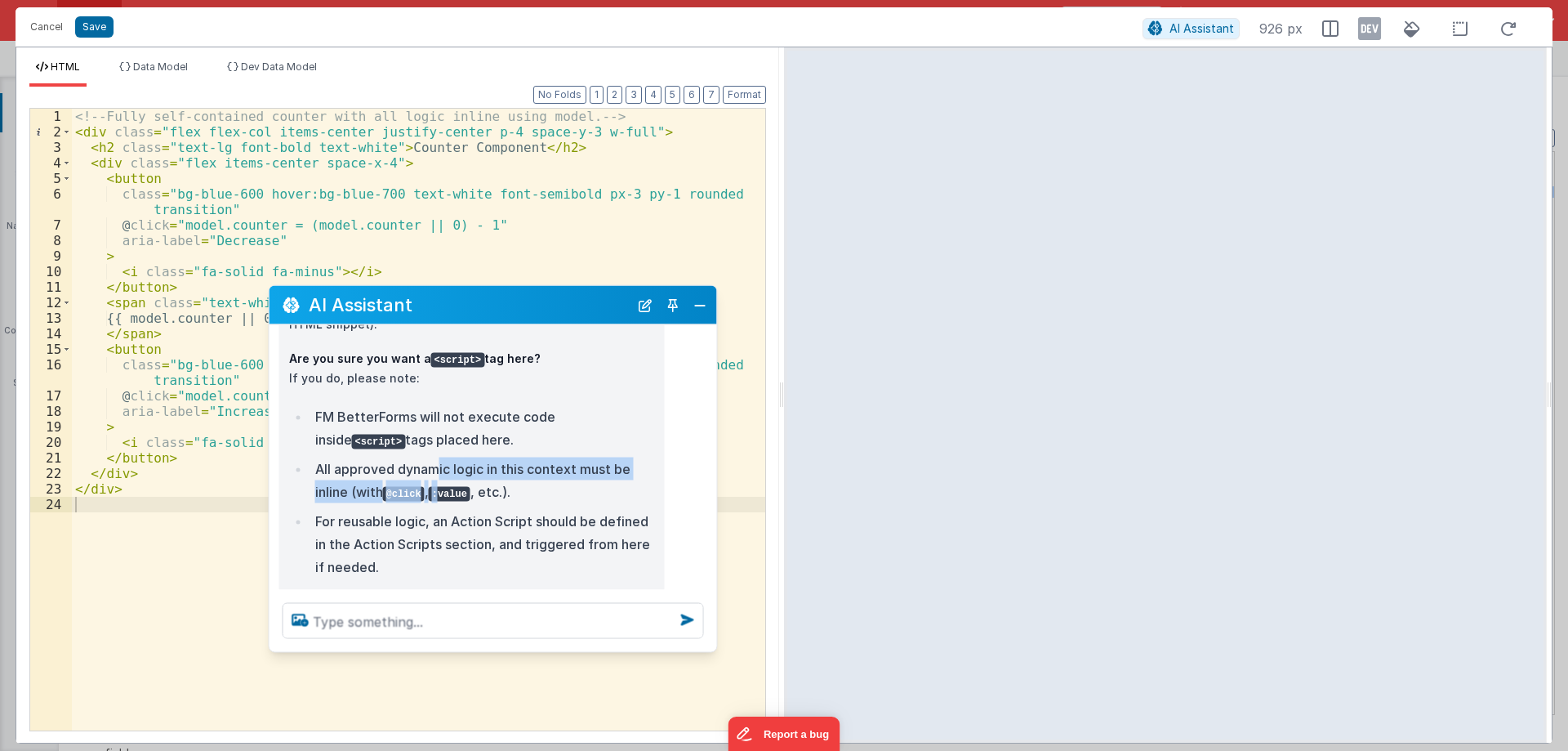
drag, startPoint x: 434, startPoint y: 445, endPoint x: 440, endPoint y: 469, distance: 24.7
click at [440, 469] on li "All approved dynamic logic in this context must be inline (with @click , :value…" at bounding box center [482, 479] width 344 height 45
click at [410, 509] on li "For reusable logic, an Action Script should be defined in the Action Scripts se…" at bounding box center [482, 543] width 344 height 69
click at [455, 509] on li "For reusable logic, an Action Script should be defined in the Action Scripts se…" at bounding box center [482, 543] width 344 height 69
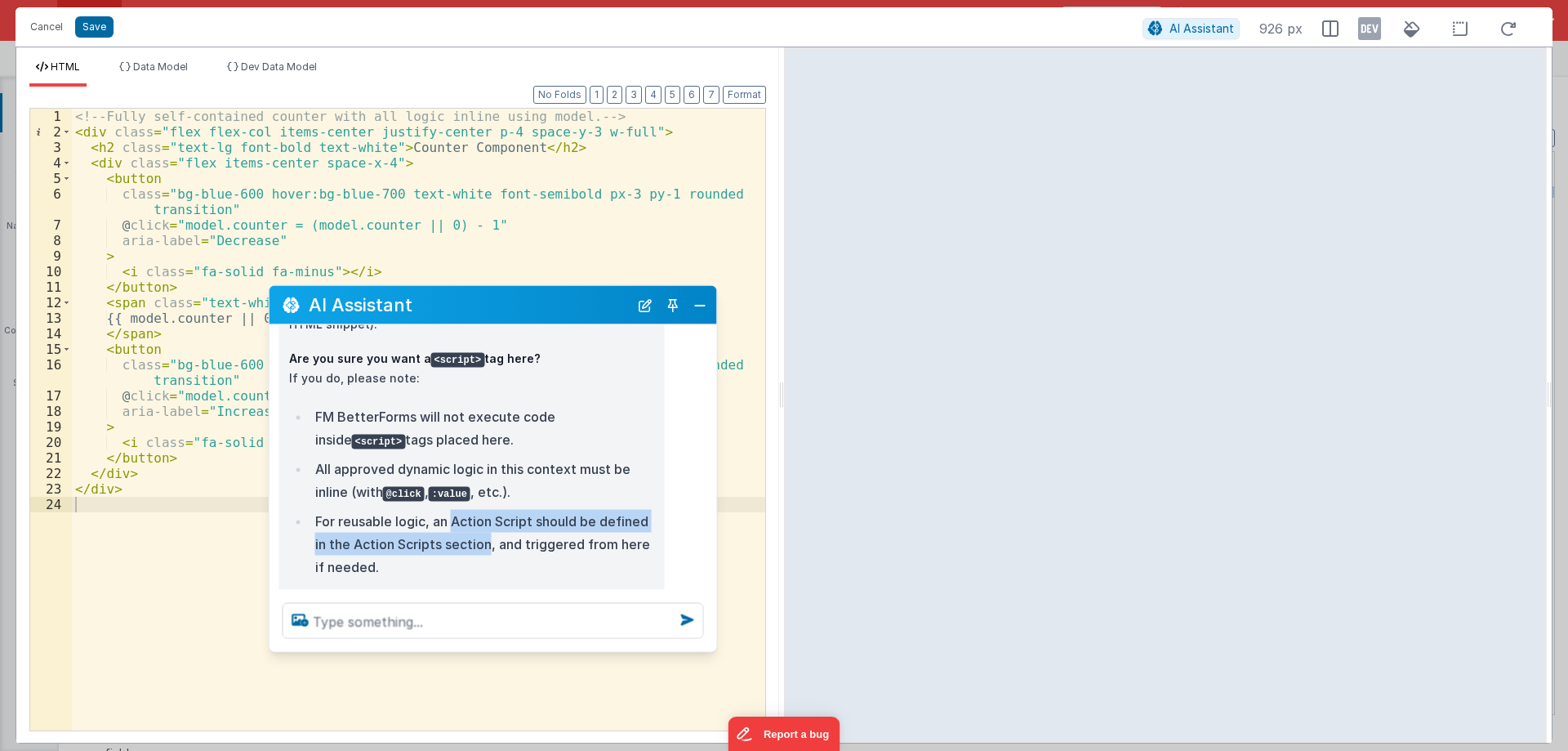
drag, startPoint x: 455, startPoint y: 503, endPoint x: 450, endPoint y: 516, distance: 13.9
click at [450, 516] on li "For reusable logic, an Action Script should be defined in the Action Scripts se…" at bounding box center [482, 543] width 344 height 69
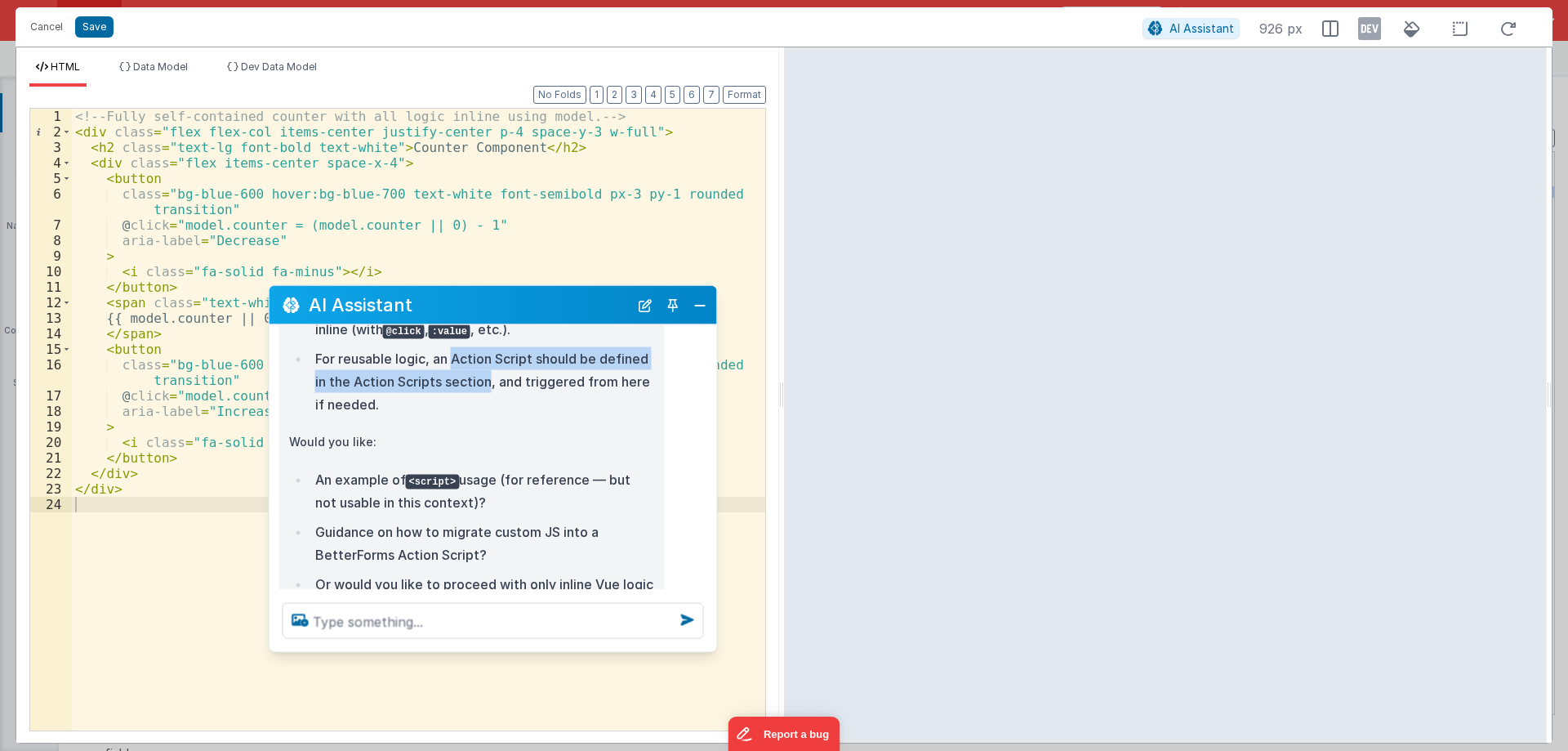
scroll to position [783, 0]
click at [432, 473] on code "<script>" at bounding box center [433, 481] width 54 height 15
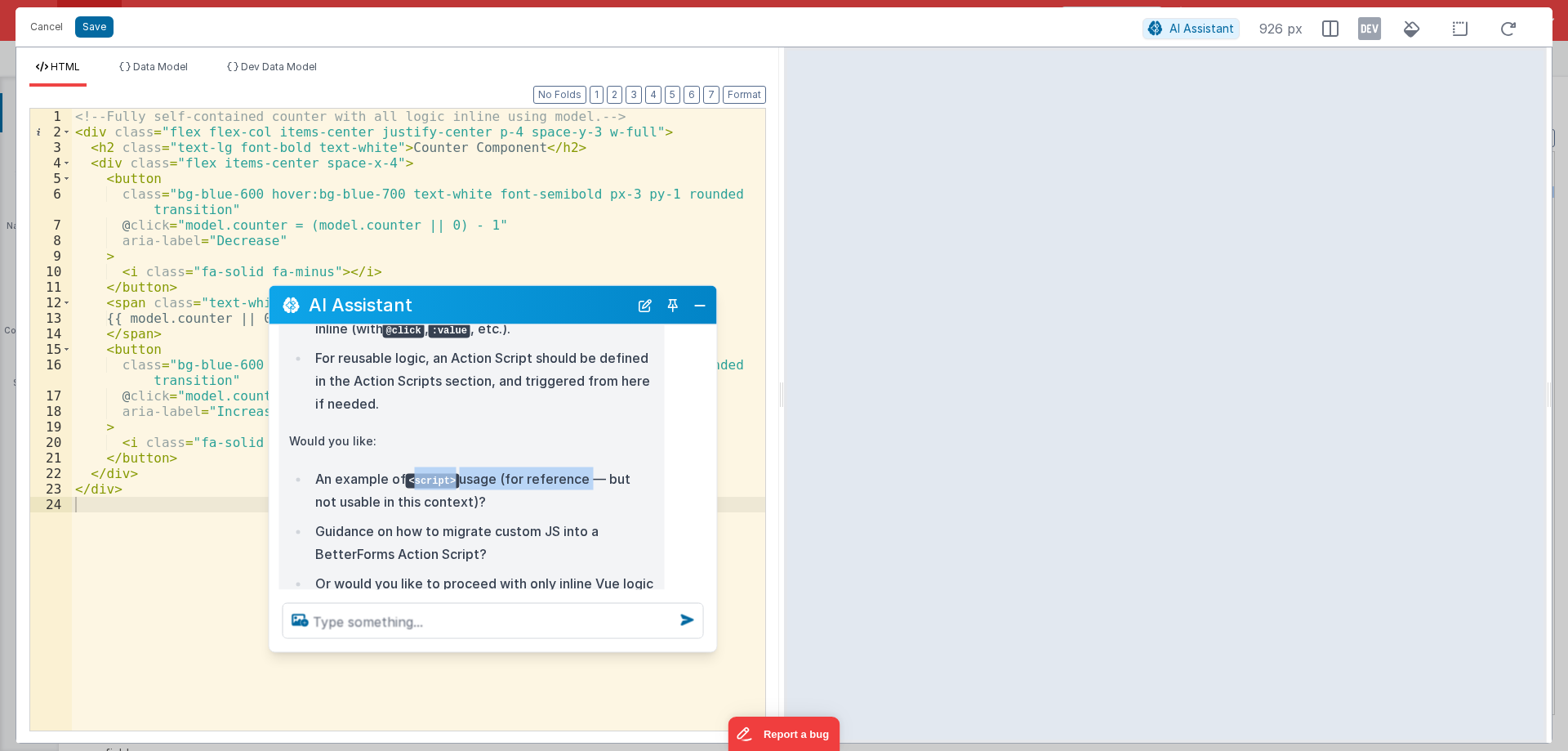
drag, startPoint x: 432, startPoint y: 466, endPoint x: 577, endPoint y: 465, distance: 145.0
click at [577, 467] on li "An example of <script> usage (for reference — but not usable in this context)?" at bounding box center [482, 489] width 344 height 45
click at [572, 467] on li "An example of <script> usage (for reference — but not usable in this context)?" at bounding box center [482, 489] width 344 height 45
drag, startPoint x: 572, startPoint y: 460, endPoint x: 428, endPoint y: 478, distance: 145.1
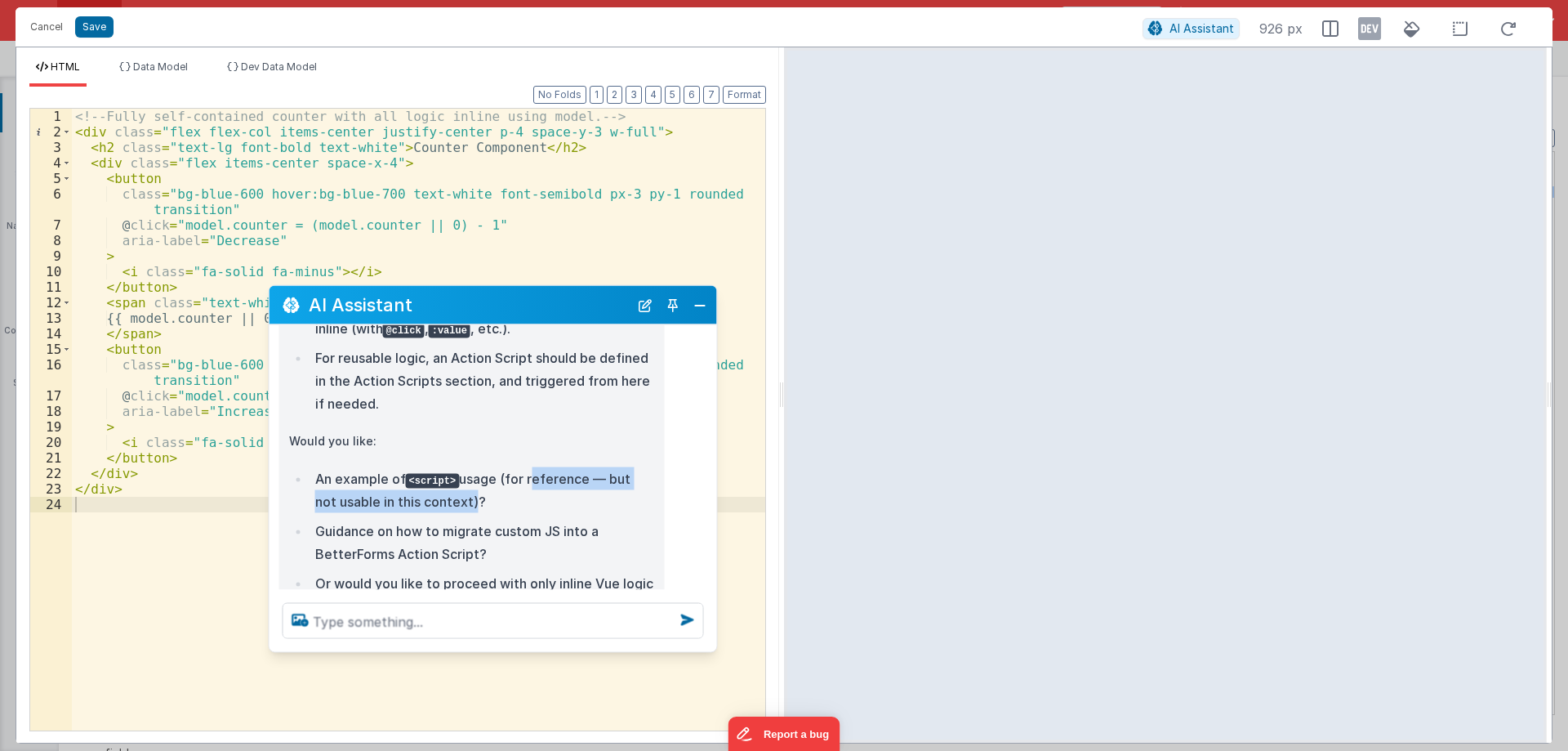
click at [428, 478] on li "An example of <script> usage (for reference — but not usable in this context)?" at bounding box center [482, 489] width 344 height 45
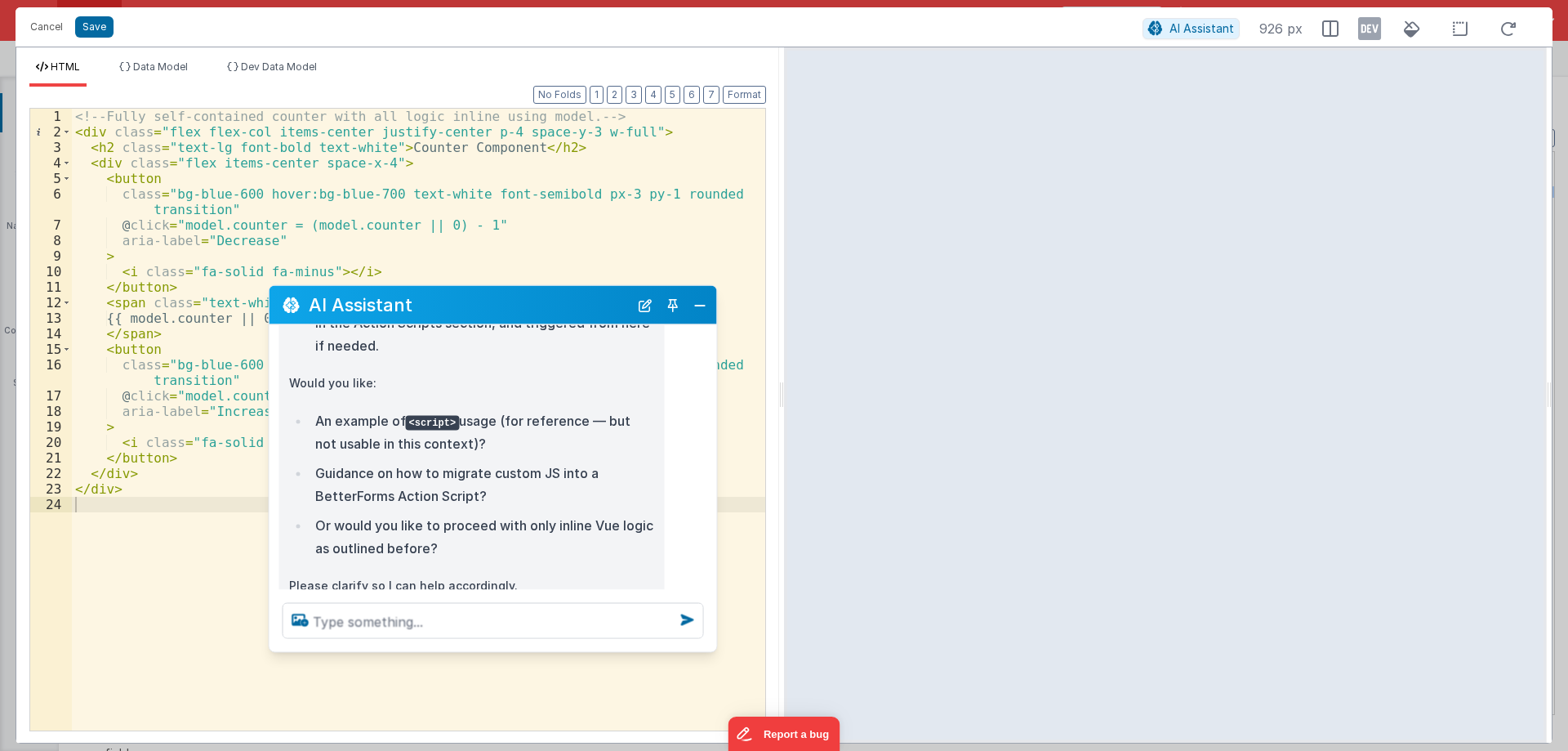
scroll to position [864, 0]
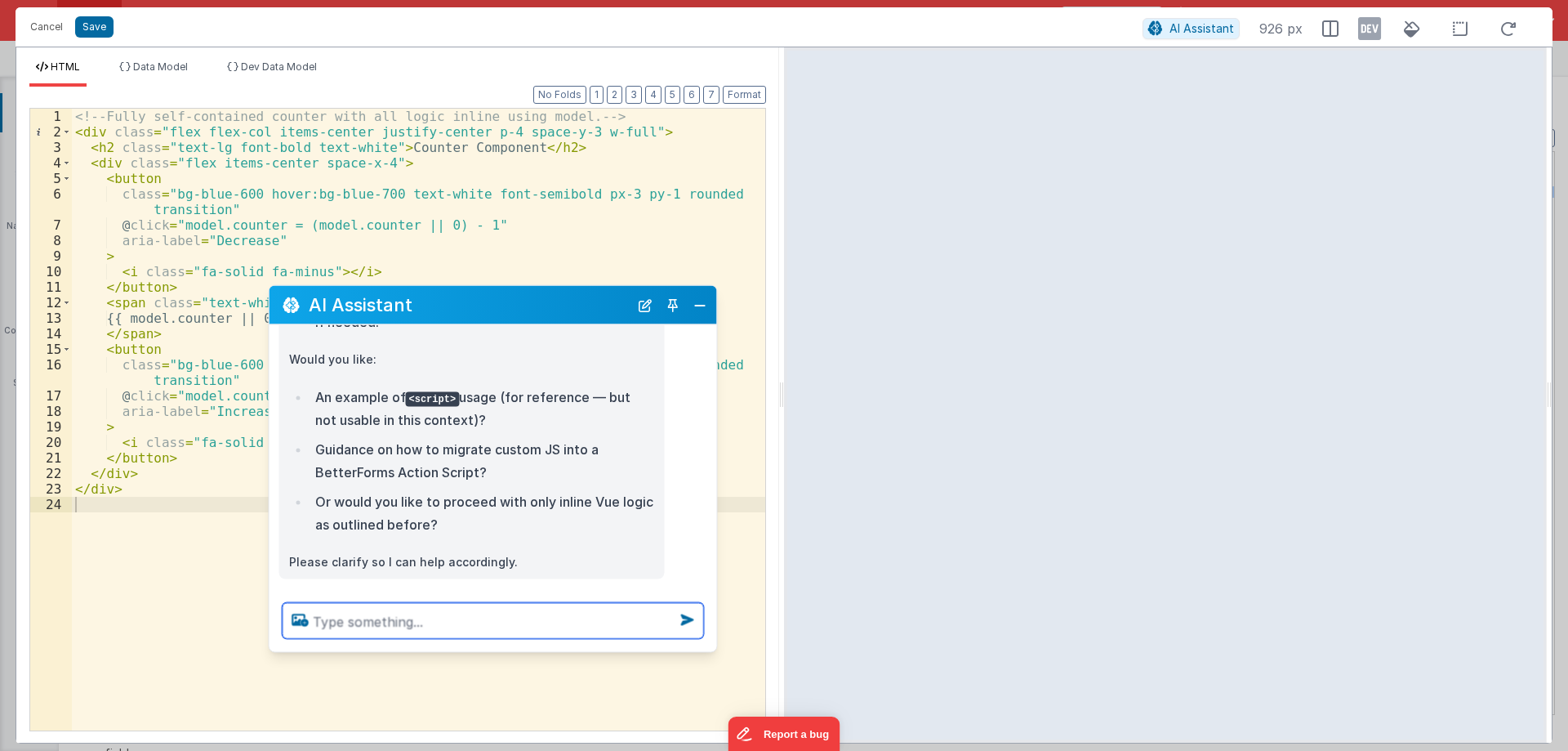
click at [441, 623] on textarea at bounding box center [493, 620] width 421 height 36
type textarea "I would like to have script tag for this context only."
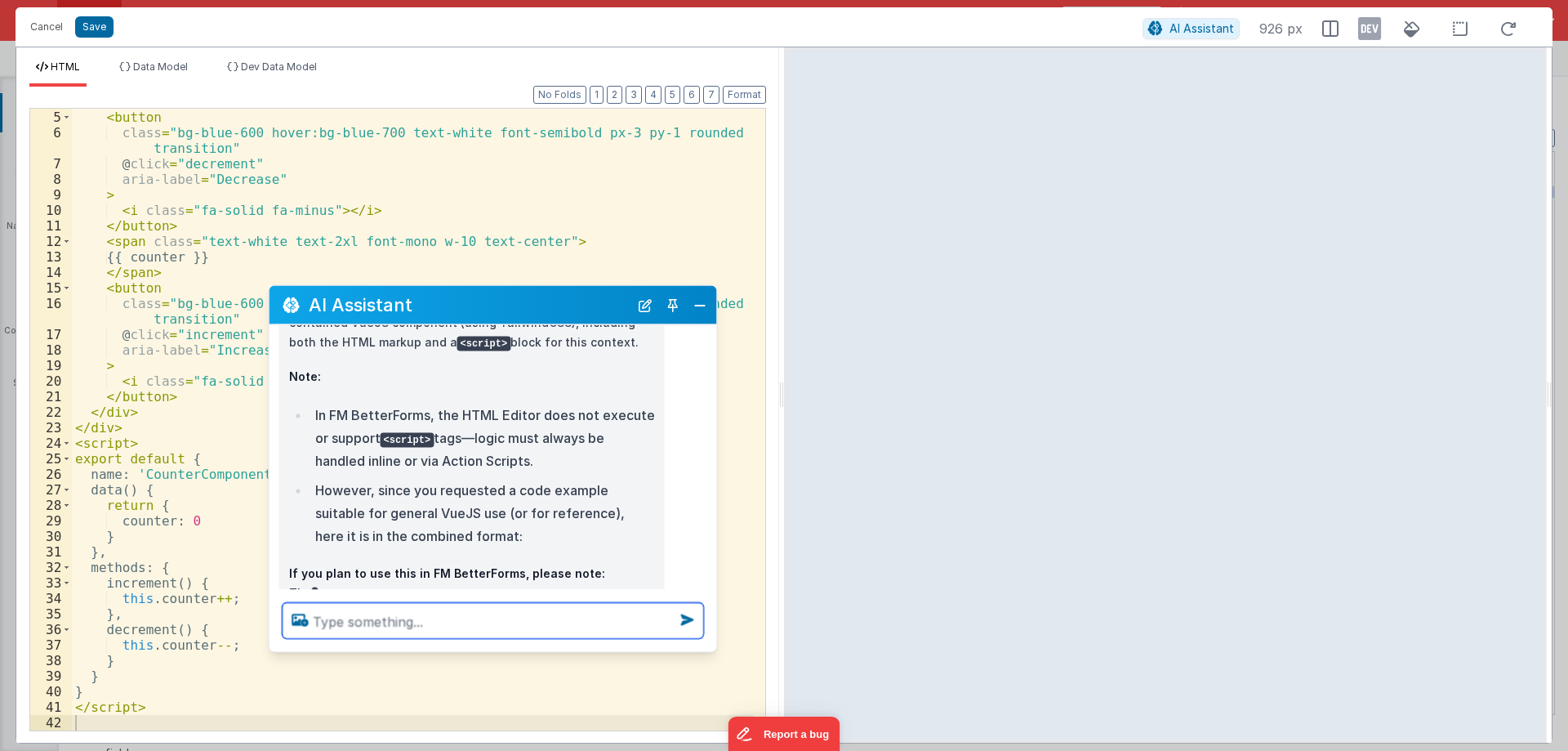
scroll to position [1241, 0]
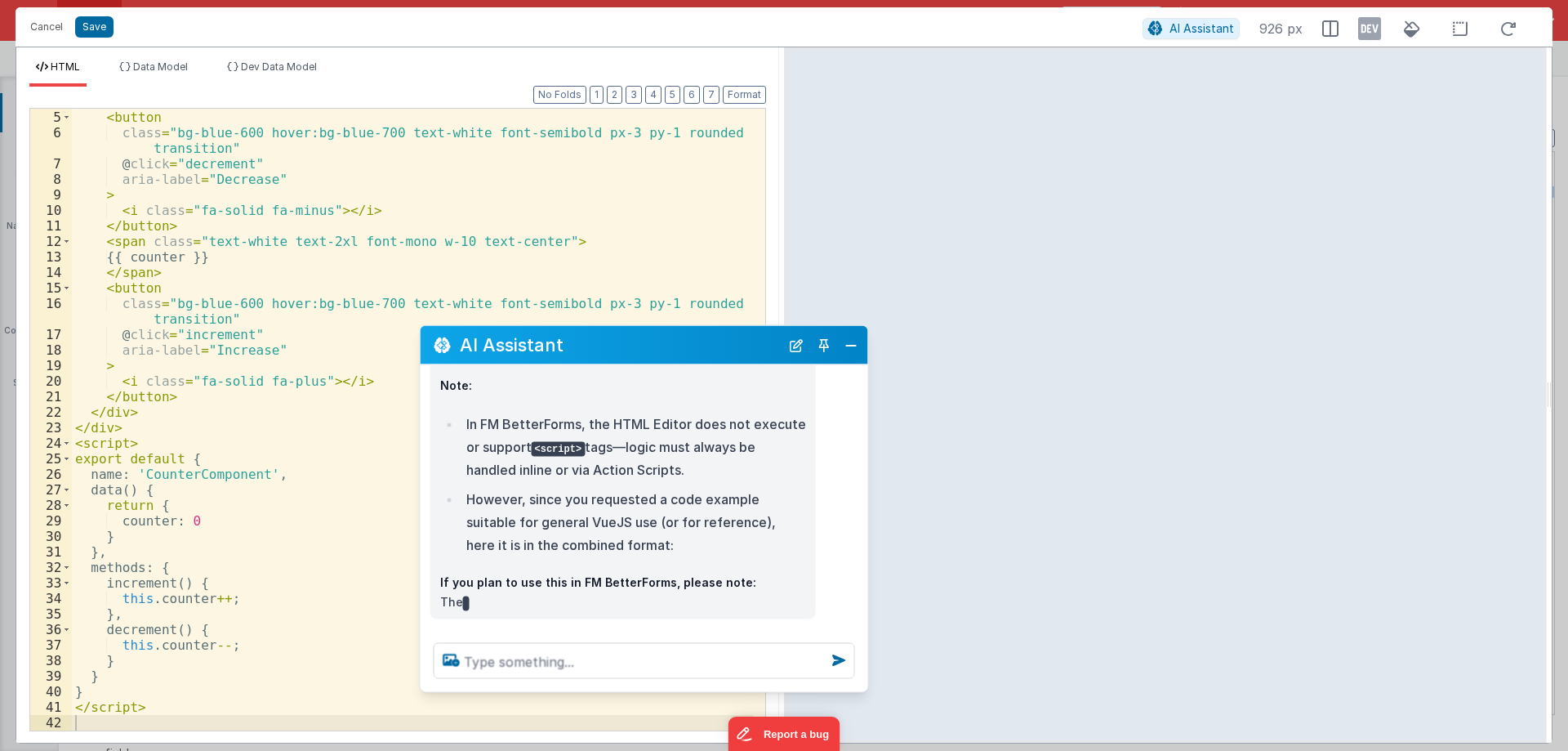
drag, startPoint x: 411, startPoint y: 303, endPoint x: 557, endPoint y: 348, distance: 152.8
click at [557, 348] on h2 "AI Assistant" at bounding box center [619, 344] width 320 height 19
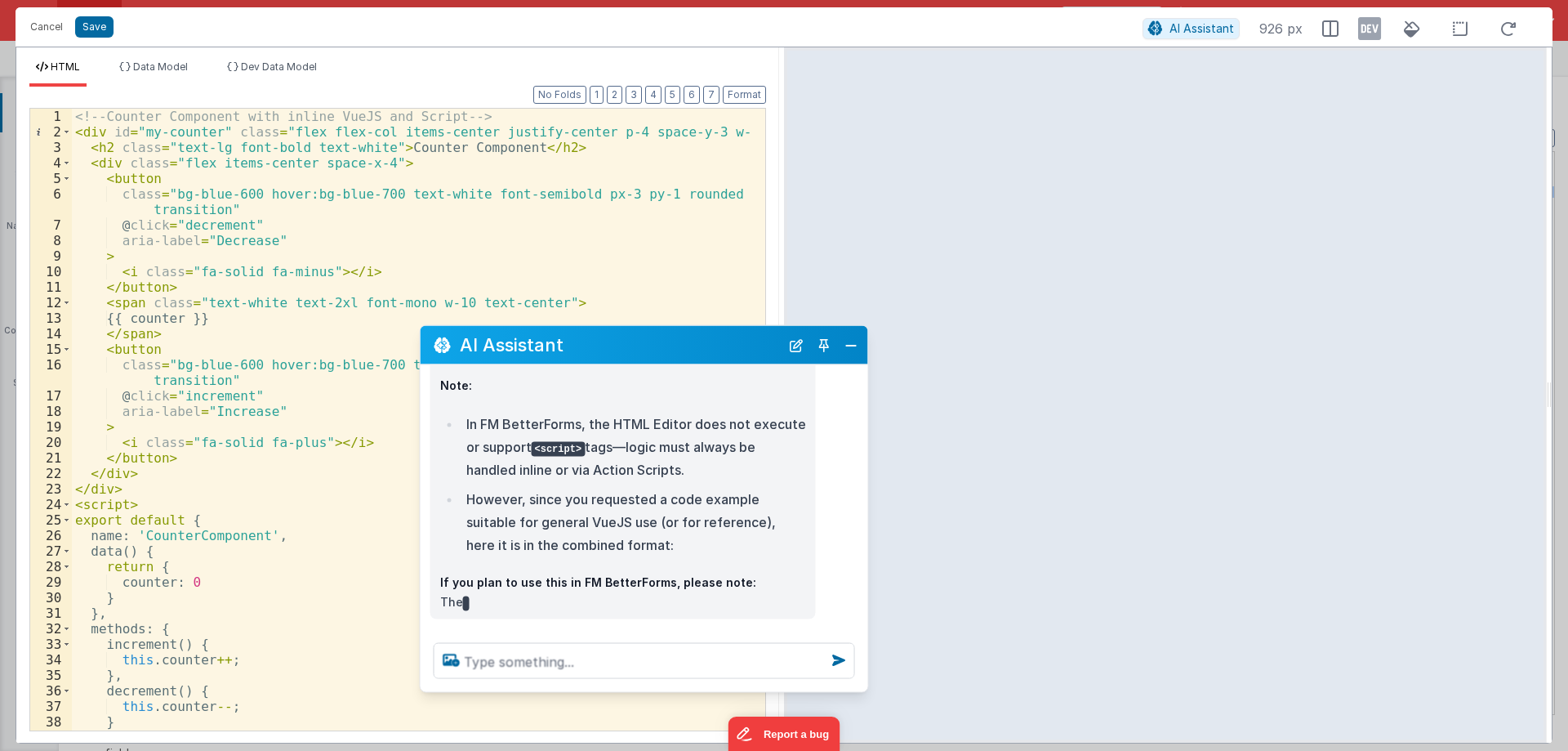
scroll to position [0, 0]
click at [220, 541] on div "<!-- Counter Component with inline VueJS and Script --> < div id = "my-counter"…" at bounding box center [412, 434] width 681 height 653
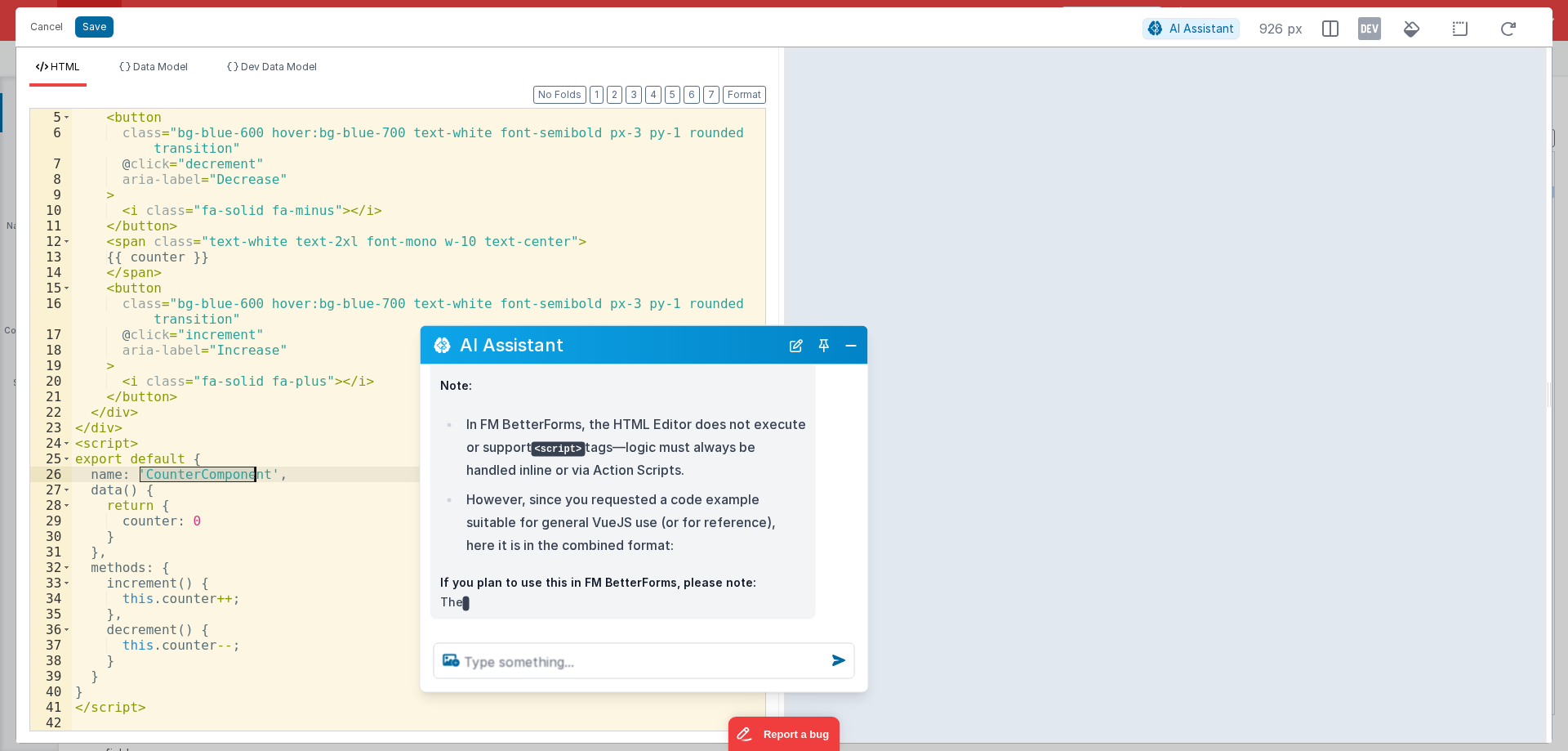
scroll to position [61, 0]
click at [229, 602] on div "< div class = "flex items-center space-x-4" > < button class = "bg-blue-600 hov…" at bounding box center [412, 420] width 681 height 653
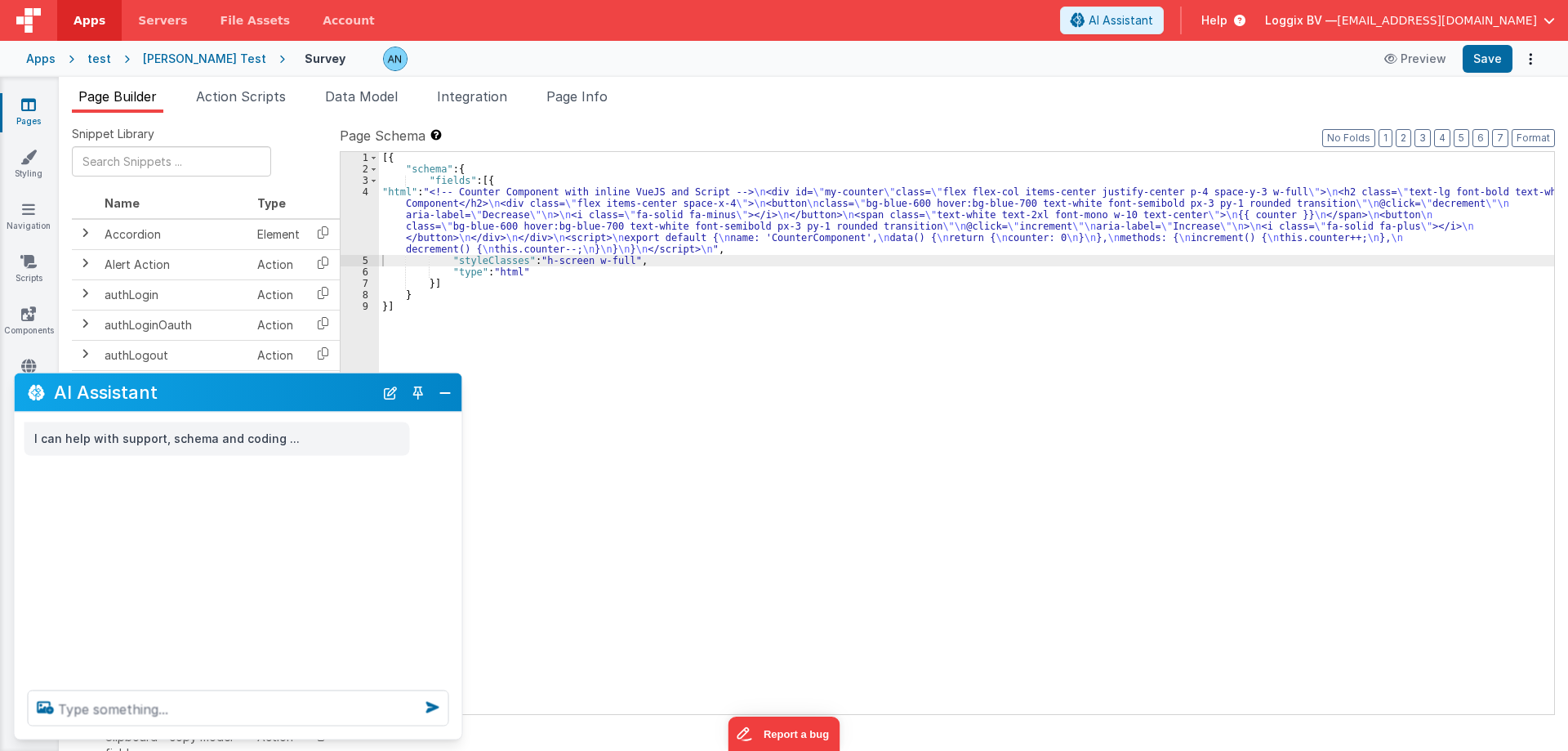
scroll to position [0, 0]
click at [366, 188] on div "4" at bounding box center [359, 221] width 38 height 69
click at [366, 195] on div "4" at bounding box center [359, 221] width 38 height 69
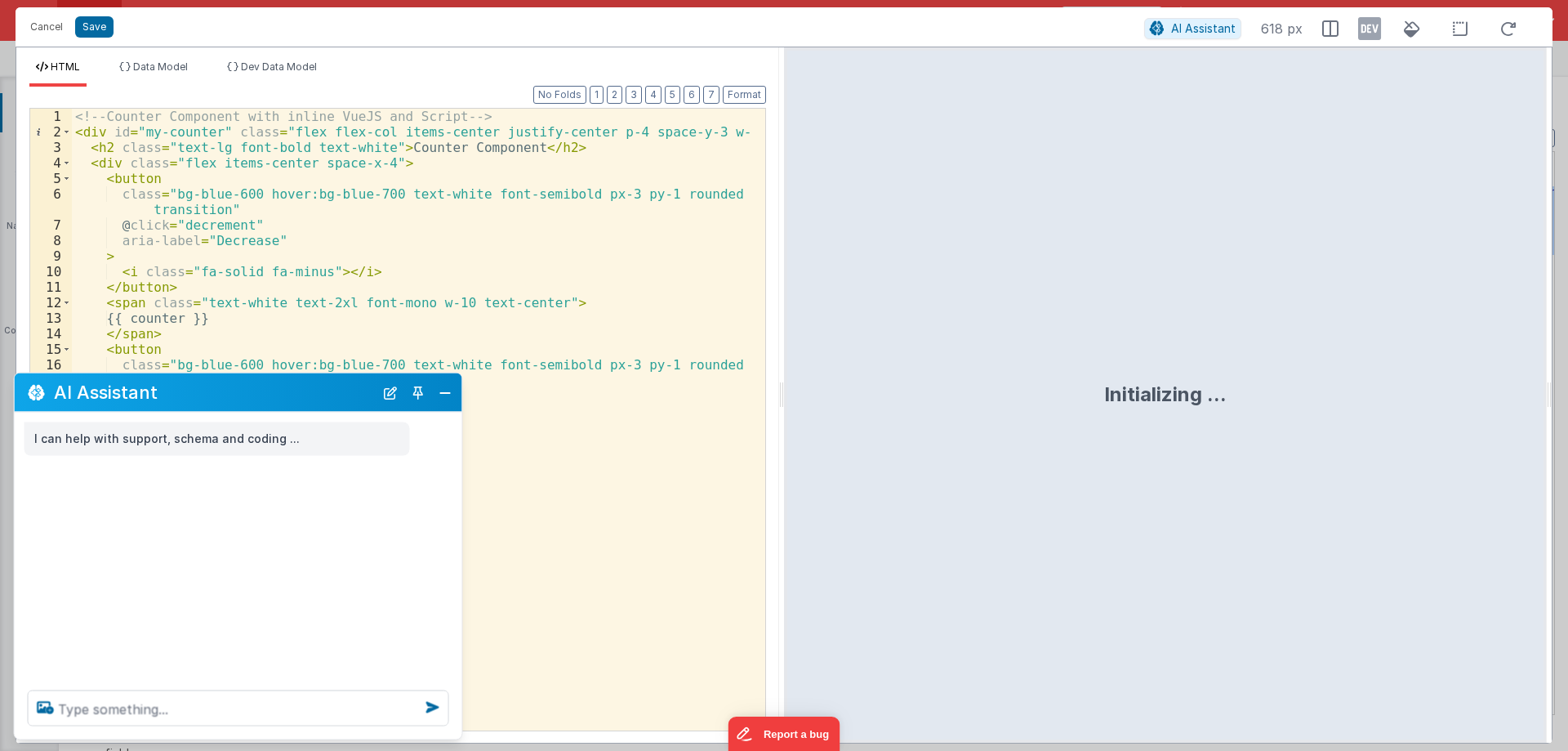
click at [255, 207] on div "<!-- Counter Component with inline VueJS and Script --> < div id = "my-counter"…" at bounding box center [412, 434] width 681 height 653
